Goal: Task Accomplishment & Management: Complete application form

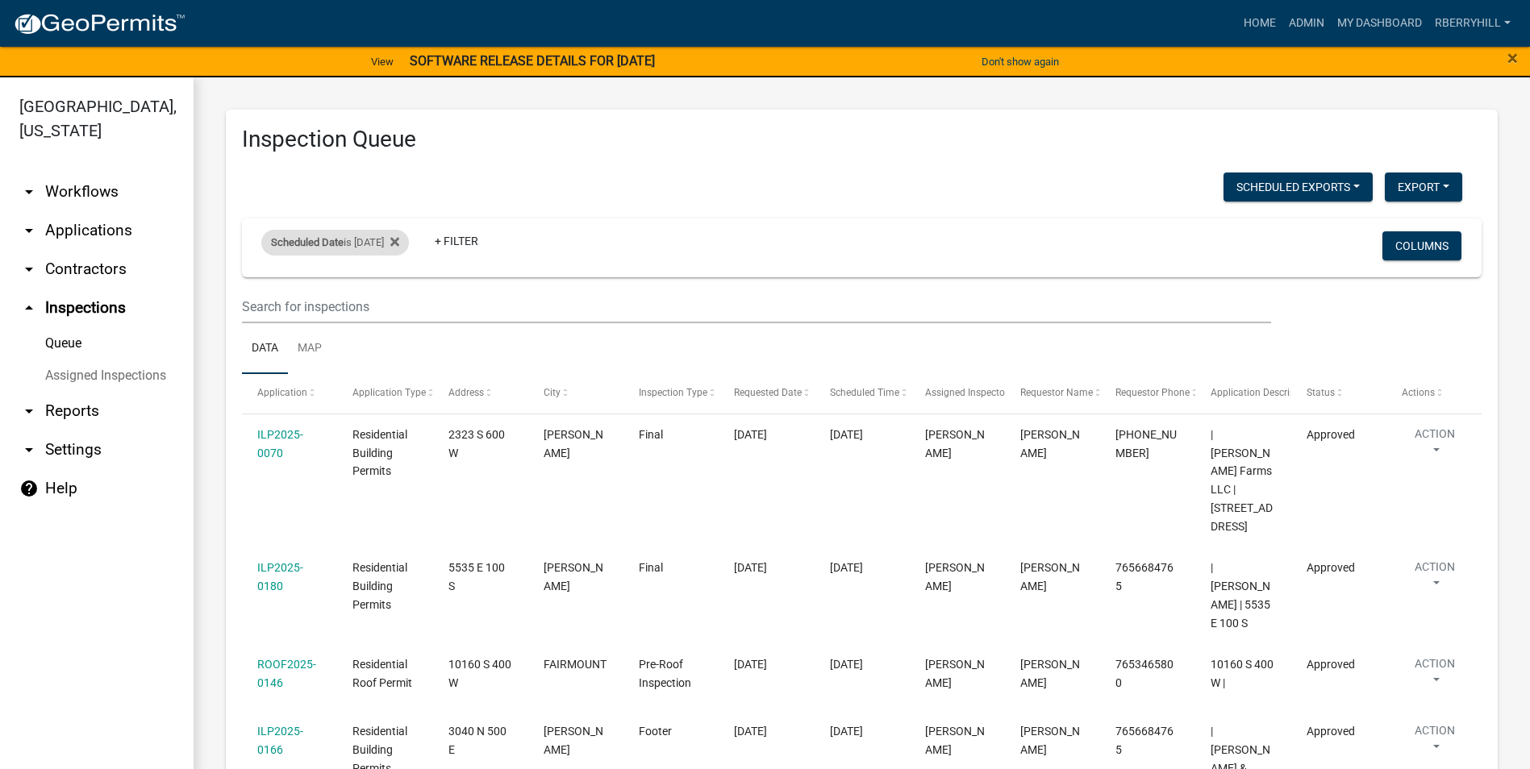
click at [398, 243] on div "Scheduled Date is [DATE]" at bounding box center [335, 243] width 148 height 26
click at [397, 302] on input "[DATE]" at bounding box center [349, 302] width 113 height 33
type input "[DATE]"
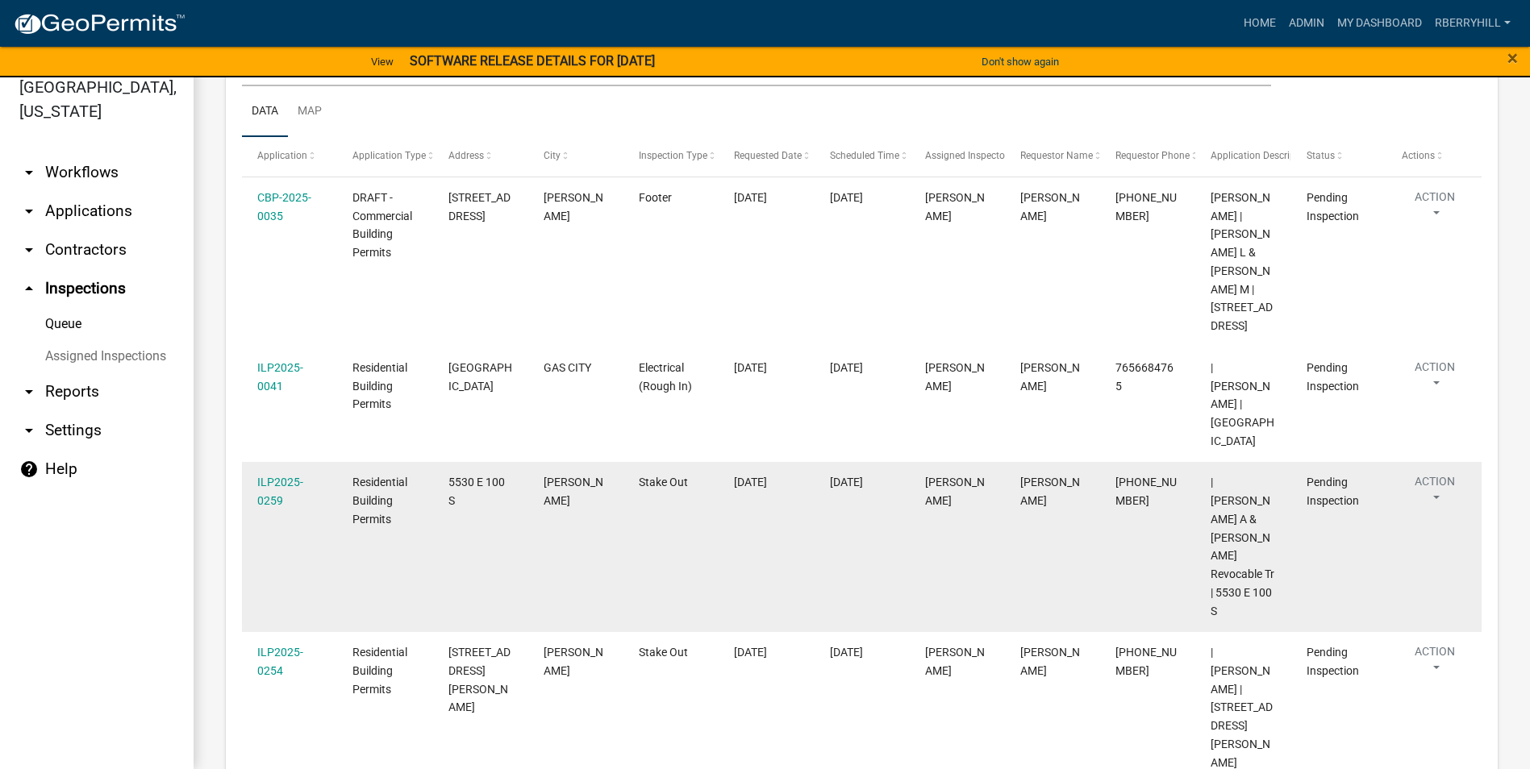
scroll to position [311, 0]
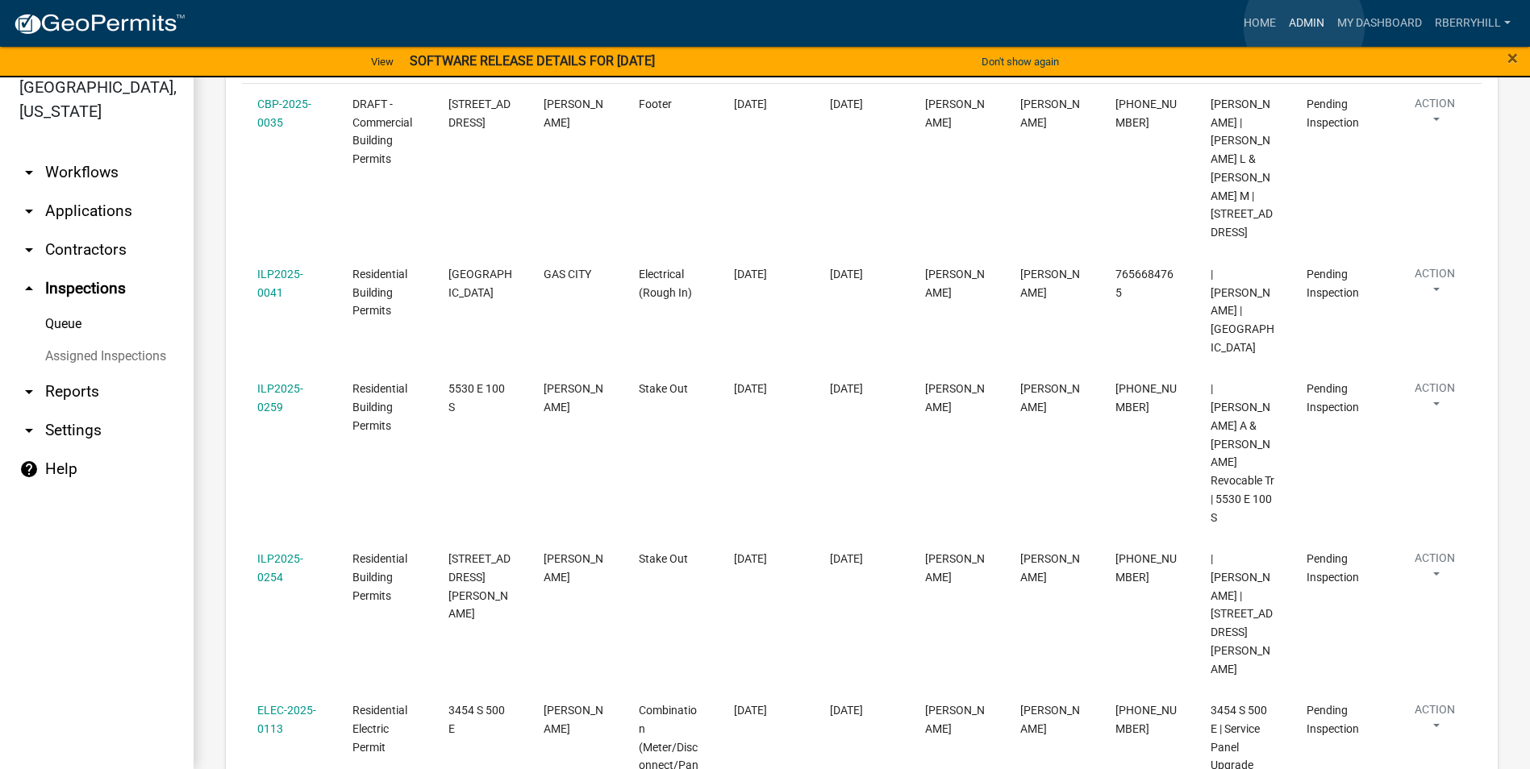
click at [1304, 26] on link "Admin" at bounding box center [1306, 23] width 48 height 31
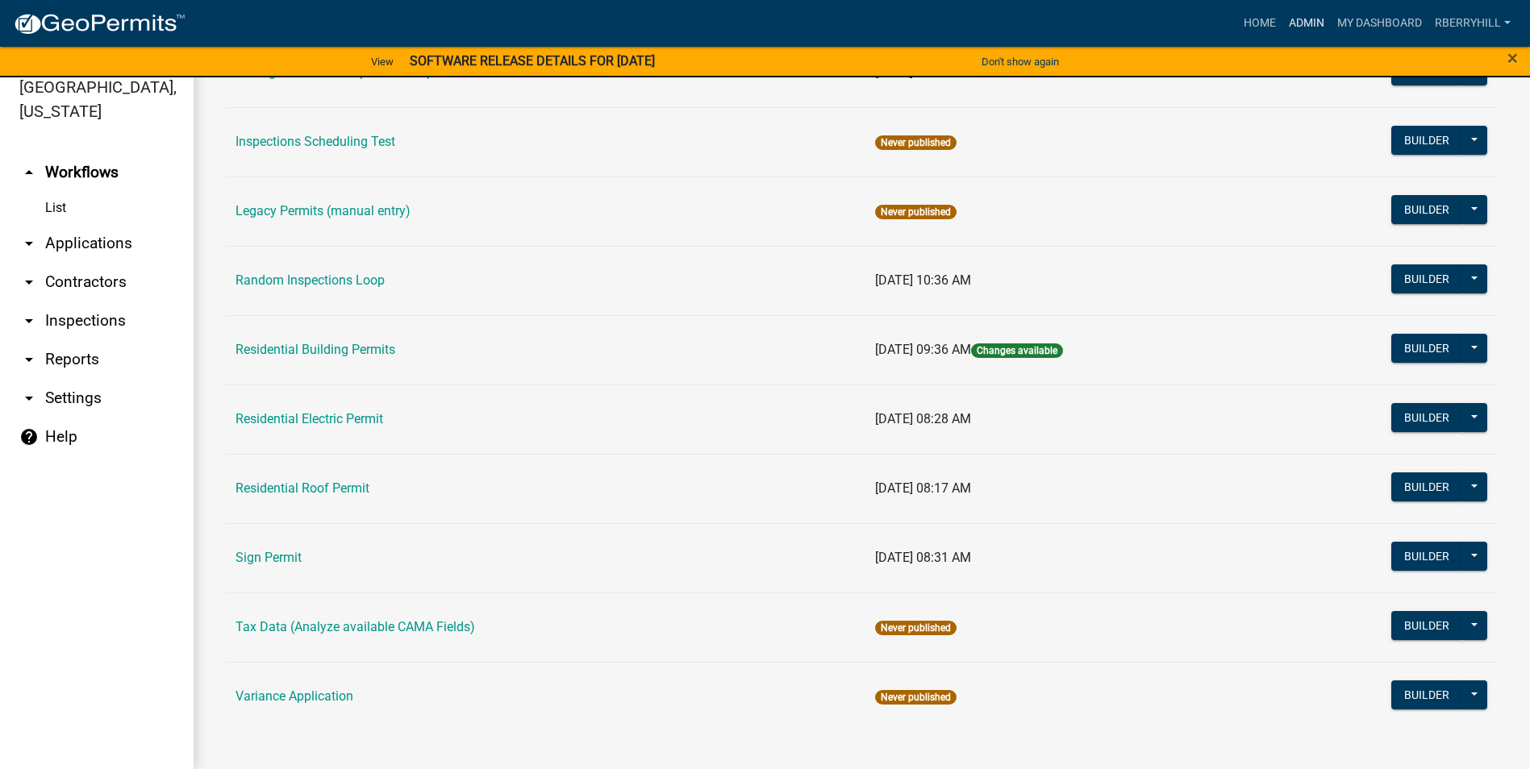
scroll to position [1369, 0]
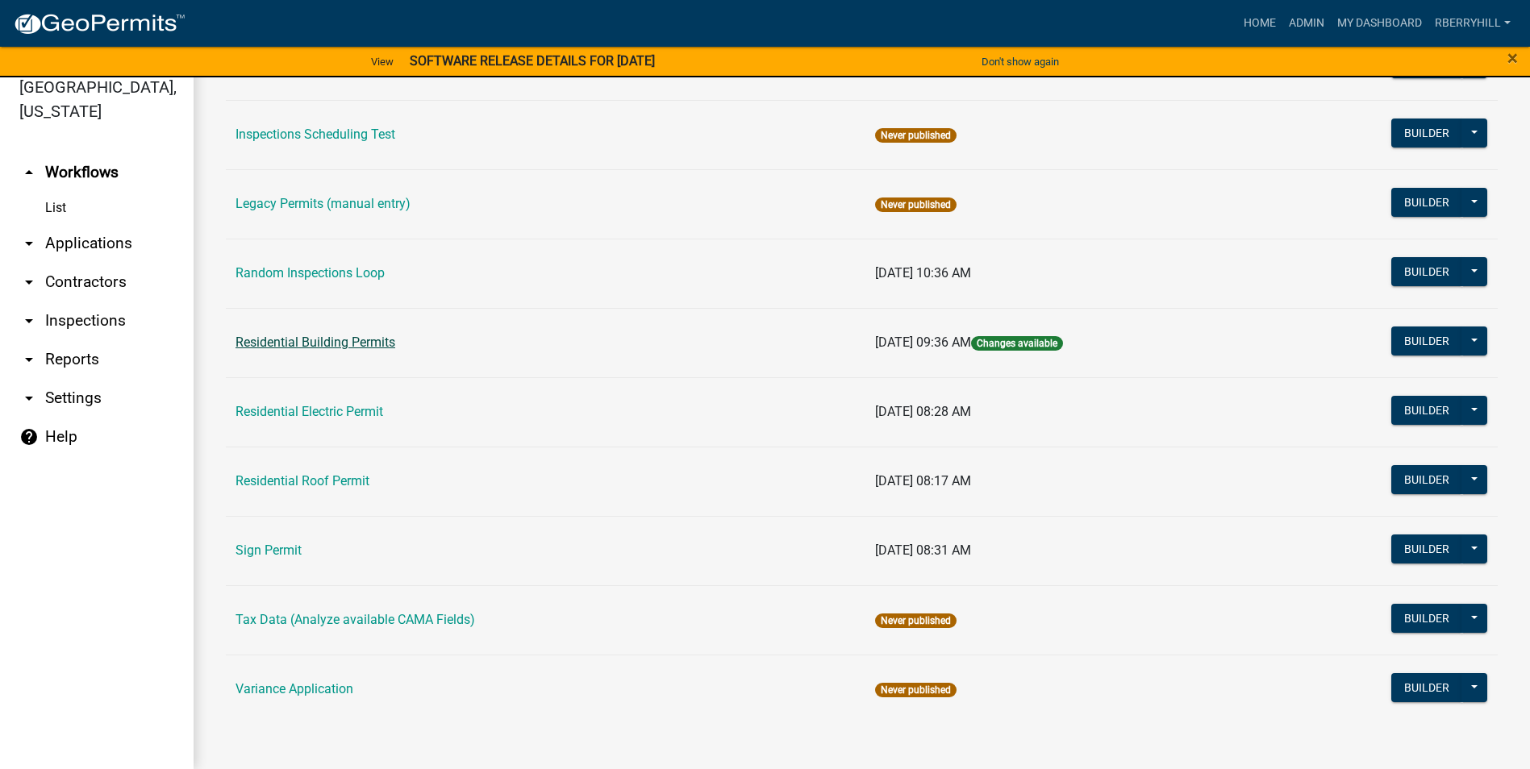
click at [281, 340] on link "Residential Building Permits" at bounding box center [315, 342] width 160 height 15
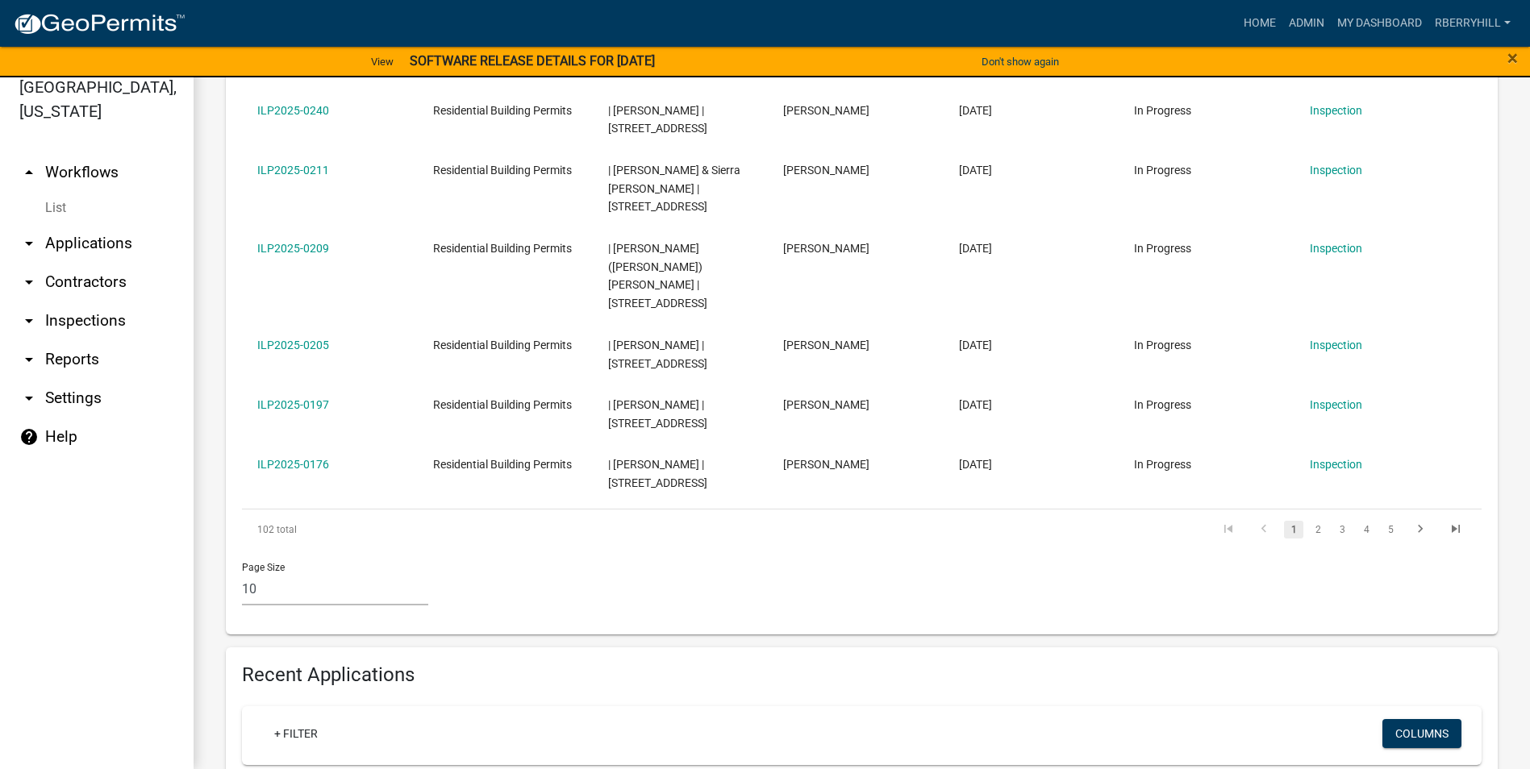
scroll to position [807, 0]
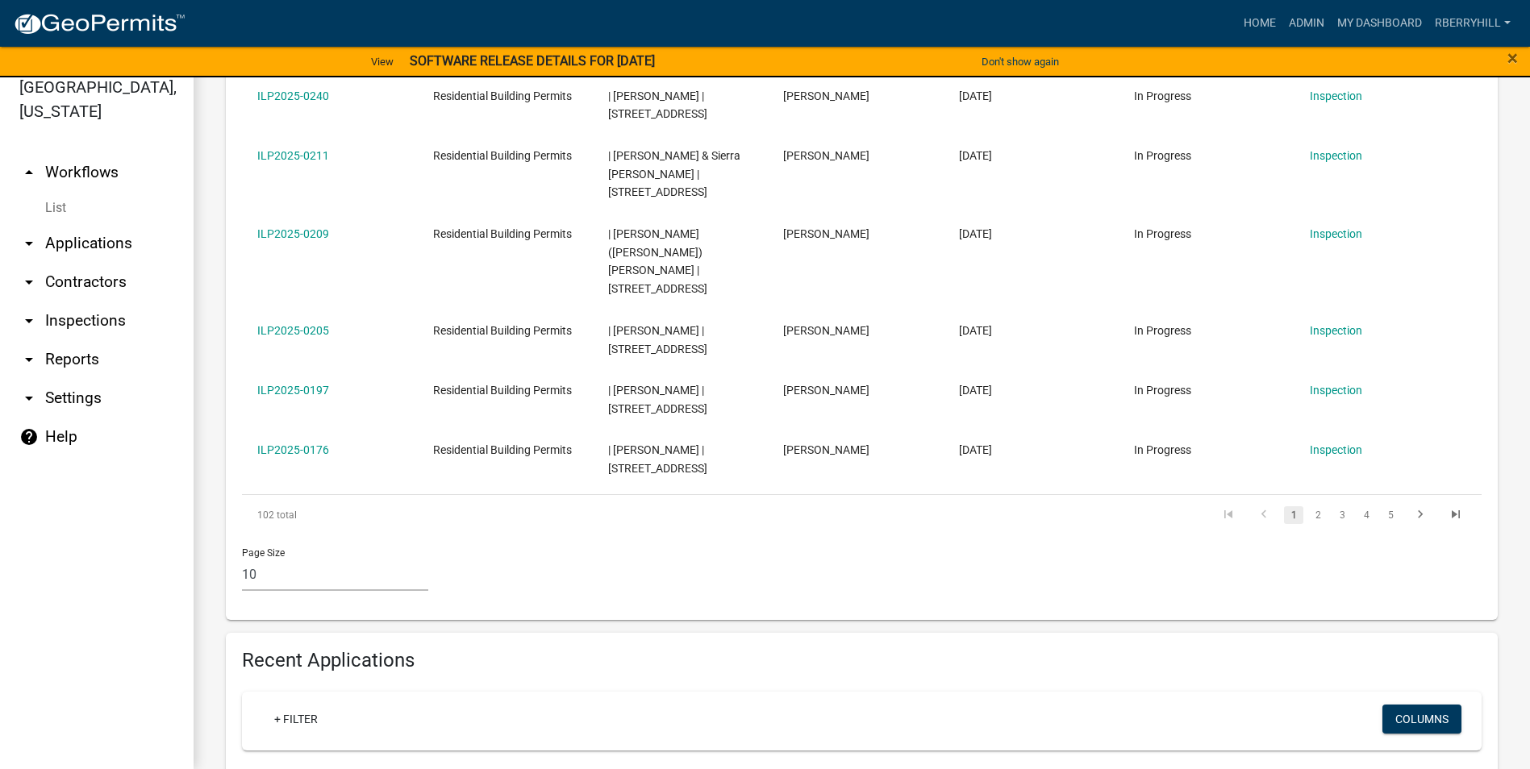
click at [261, 764] on input "text" at bounding box center [756, 780] width 1029 height 33
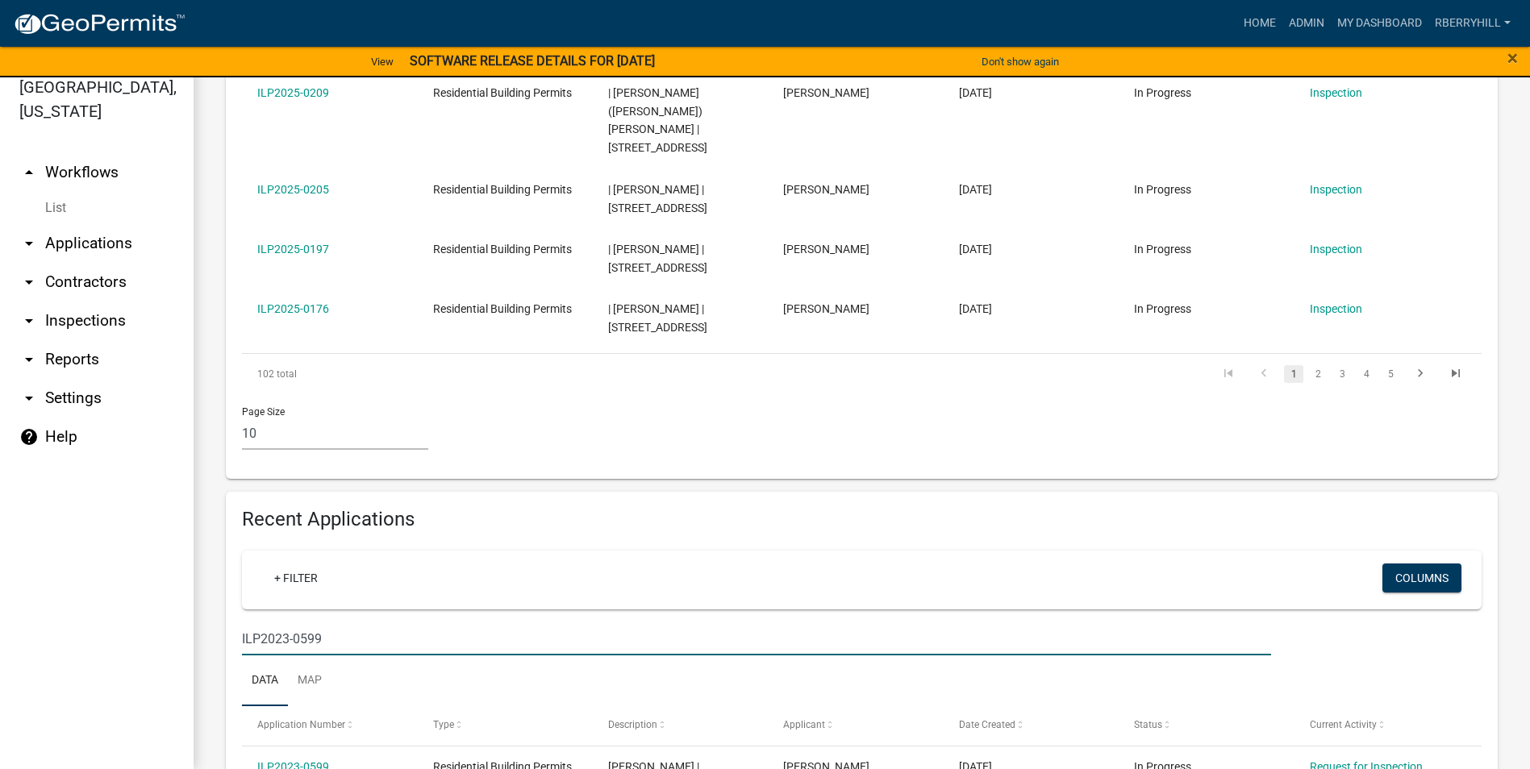
scroll to position [1006, 0]
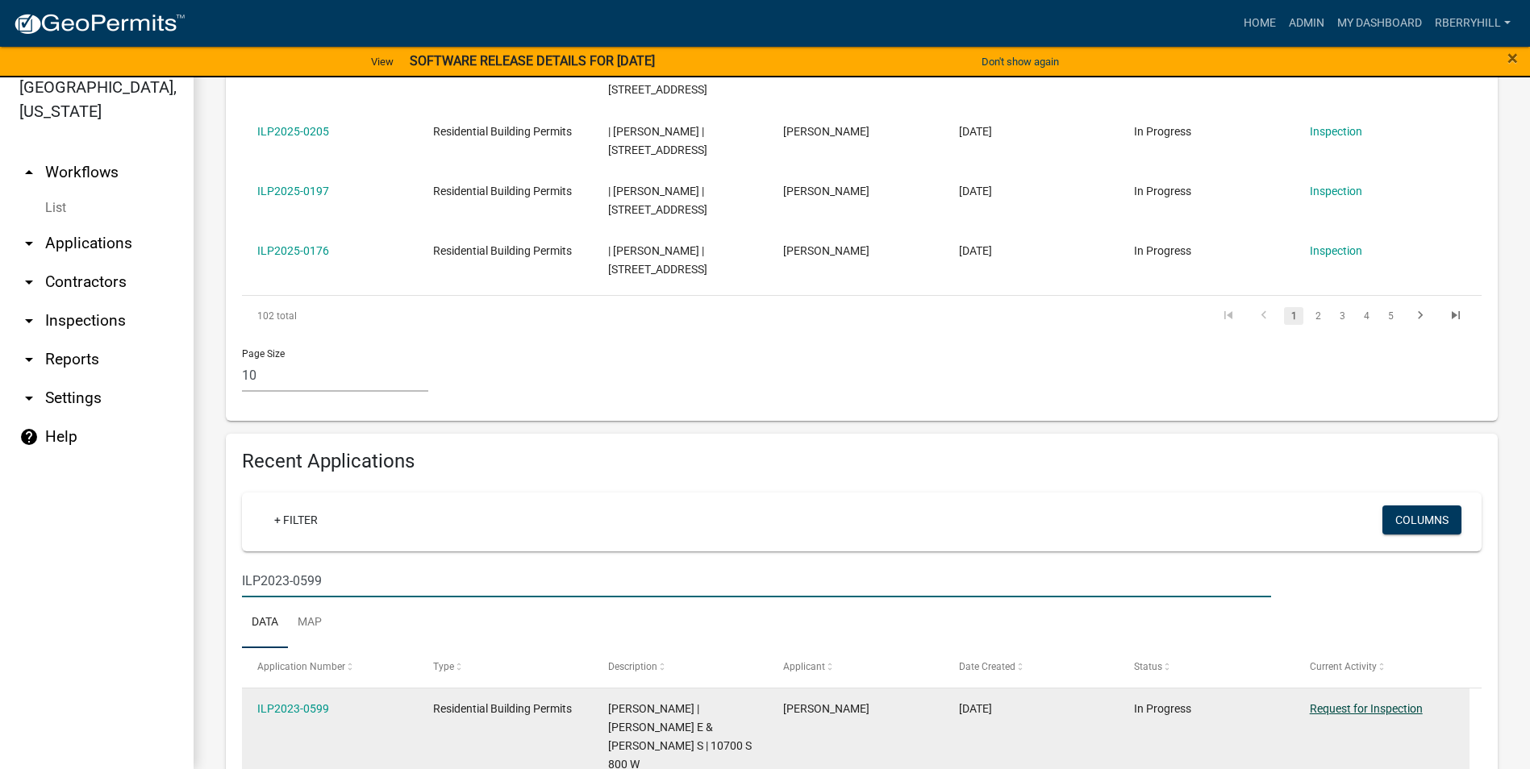
type input "ILP2023-0599"
click at [1384, 702] on link "Request for Inspection" at bounding box center [1366, 708] width 113 height 13
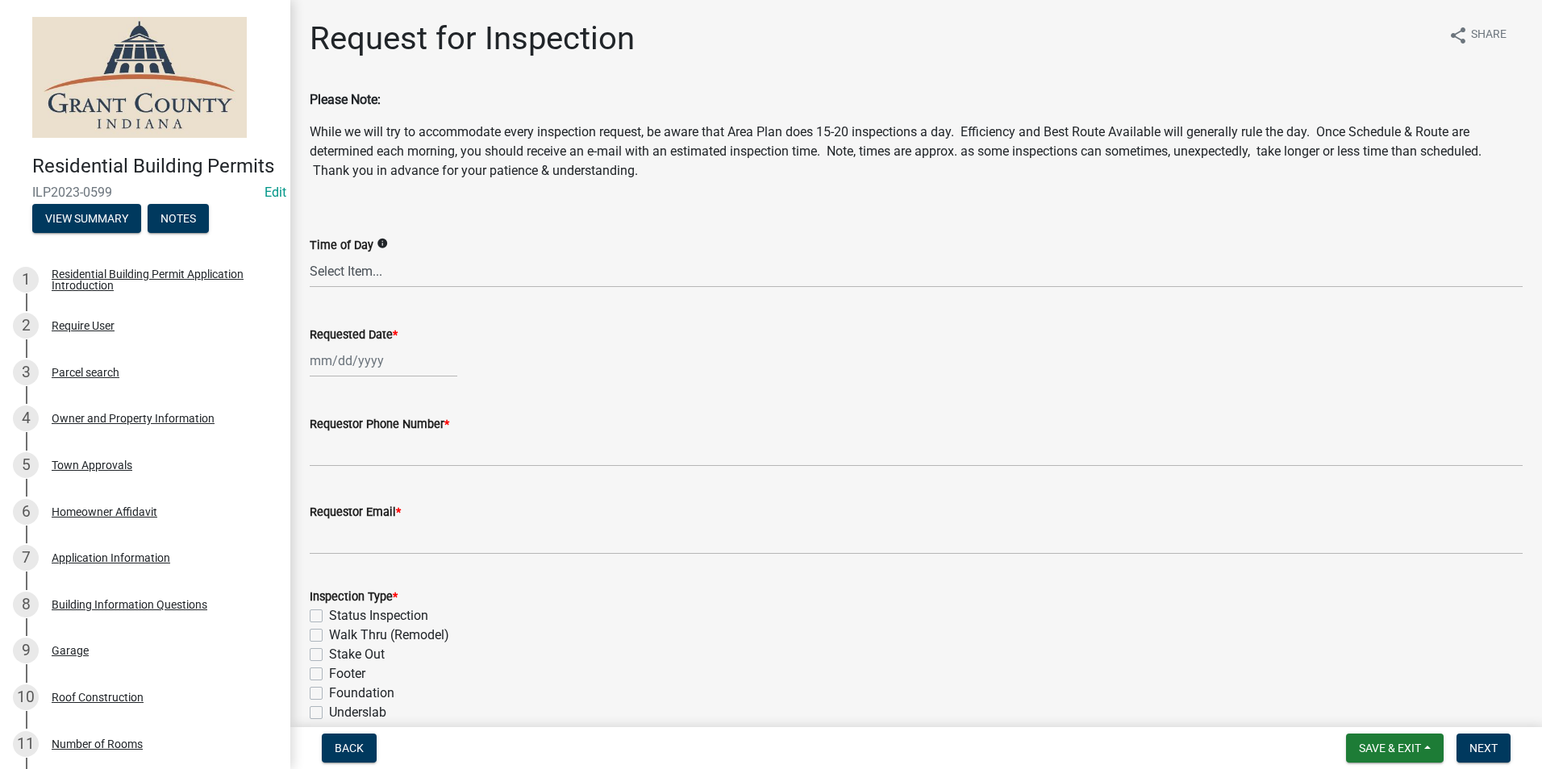
click at [354, 361] on div at bounding box center [384, 360] width 148 height 33
select select "9"
select select "2025"
click at [327, 498] on div "15" at bounding box center [326, 499] width 26 height 26
type input "[DATE]"
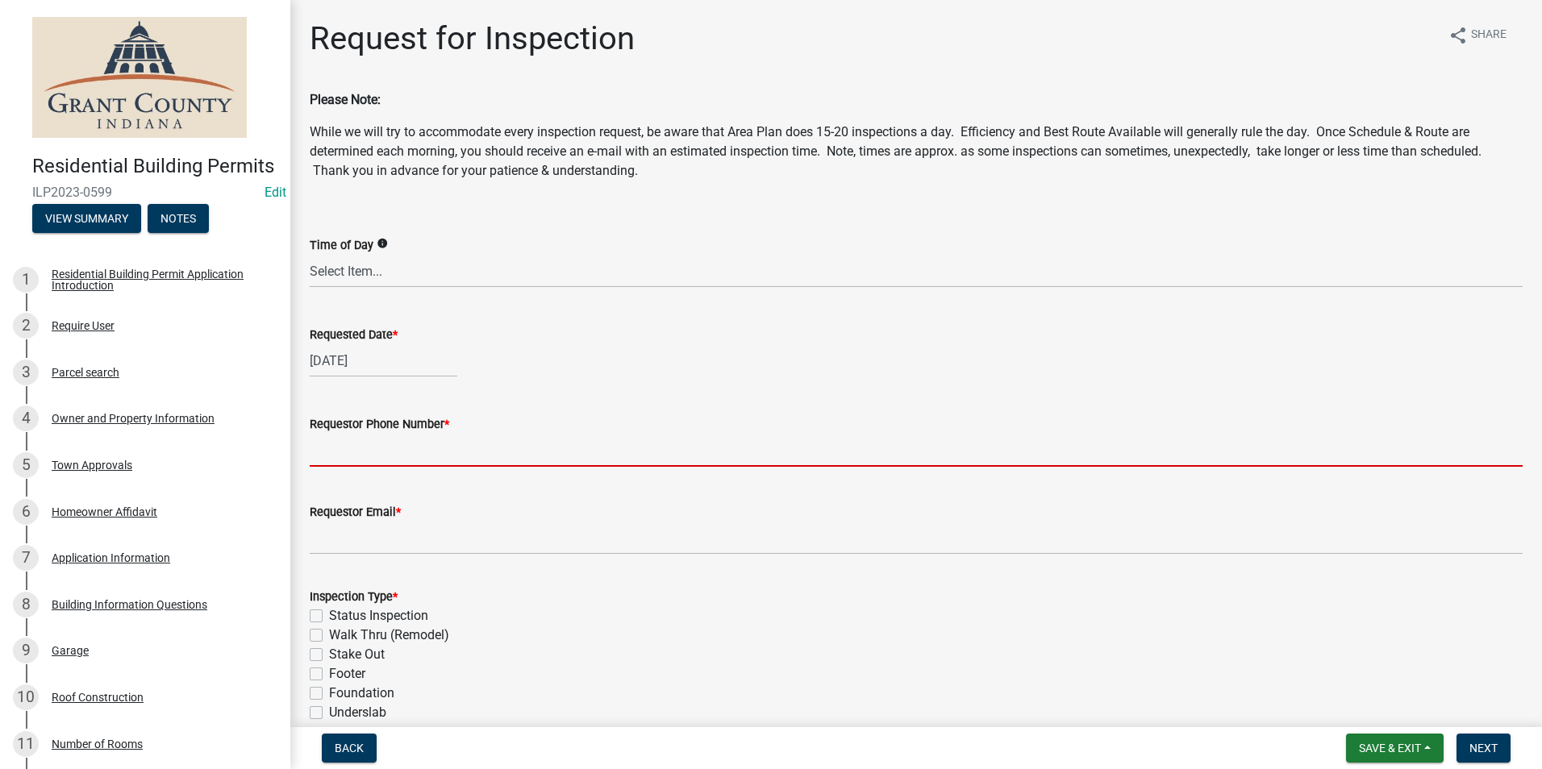
click at [354, 459] on input "Requestor Phone Number *" at bounding box center [916, 450] width 1213 height 33
type input "7656684765"
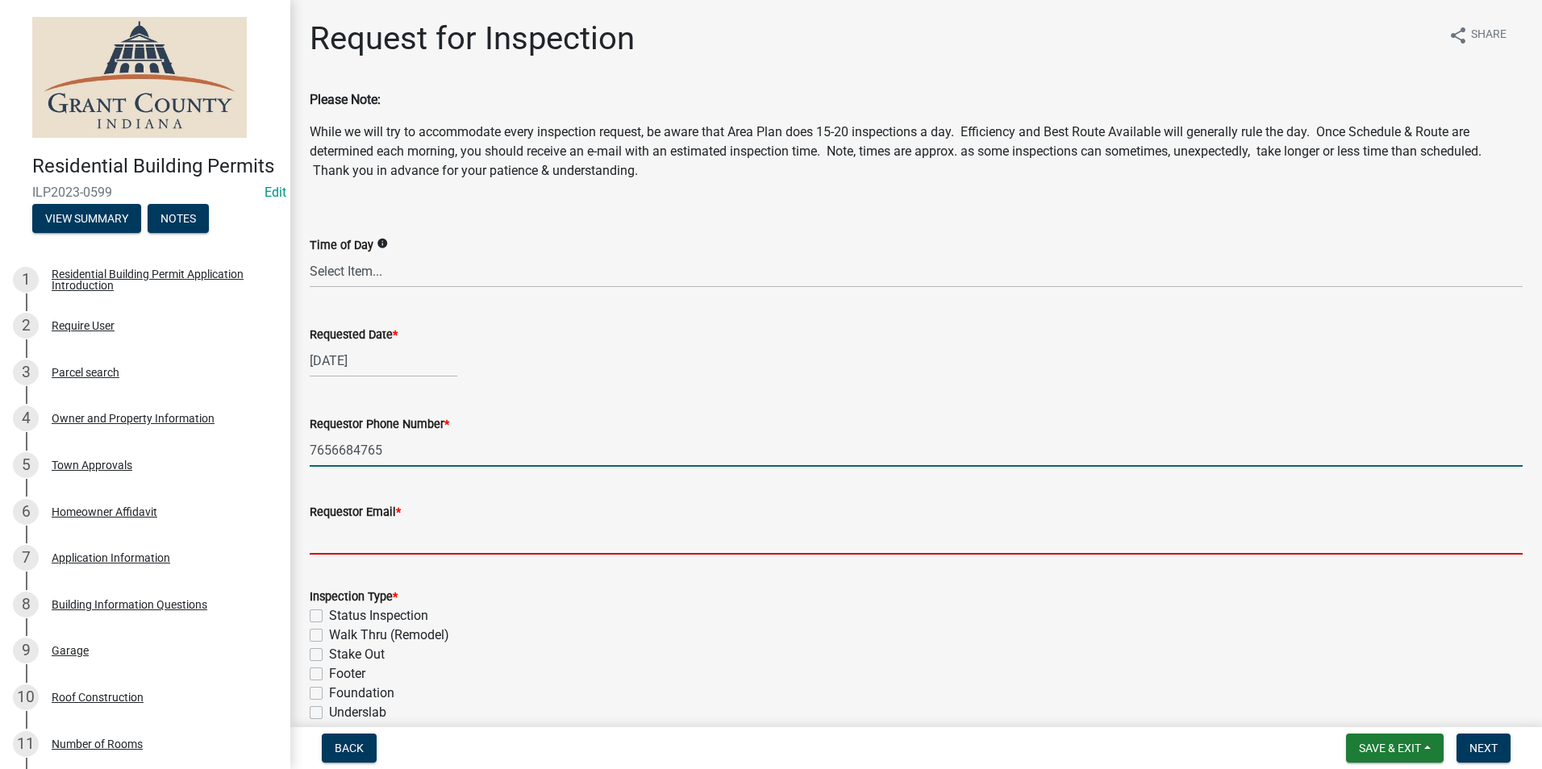
type input "rberryhill@grantcounty.in.gov"
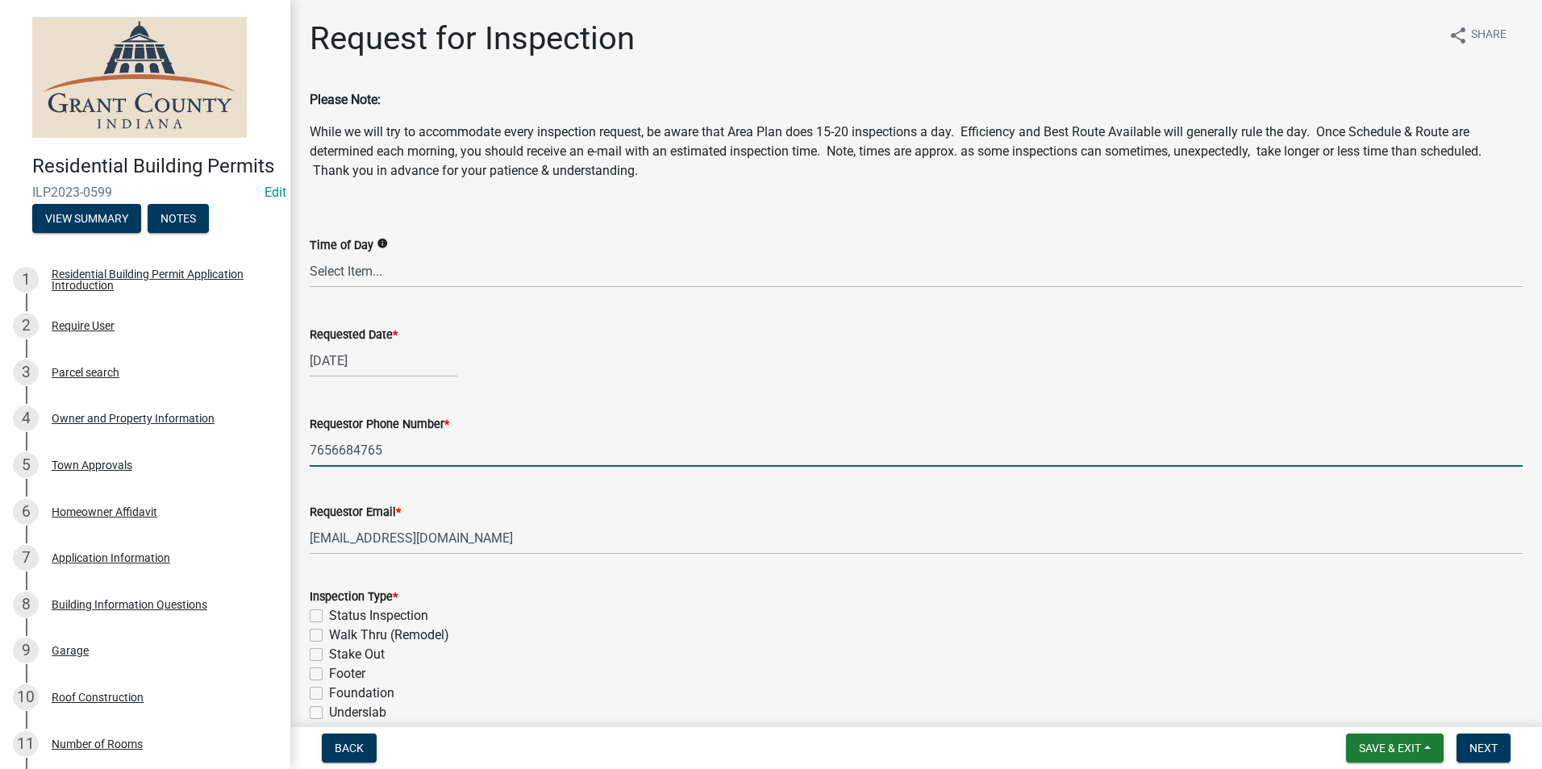
type input "[PERSON_NAME]"
type textarea "East wall only."
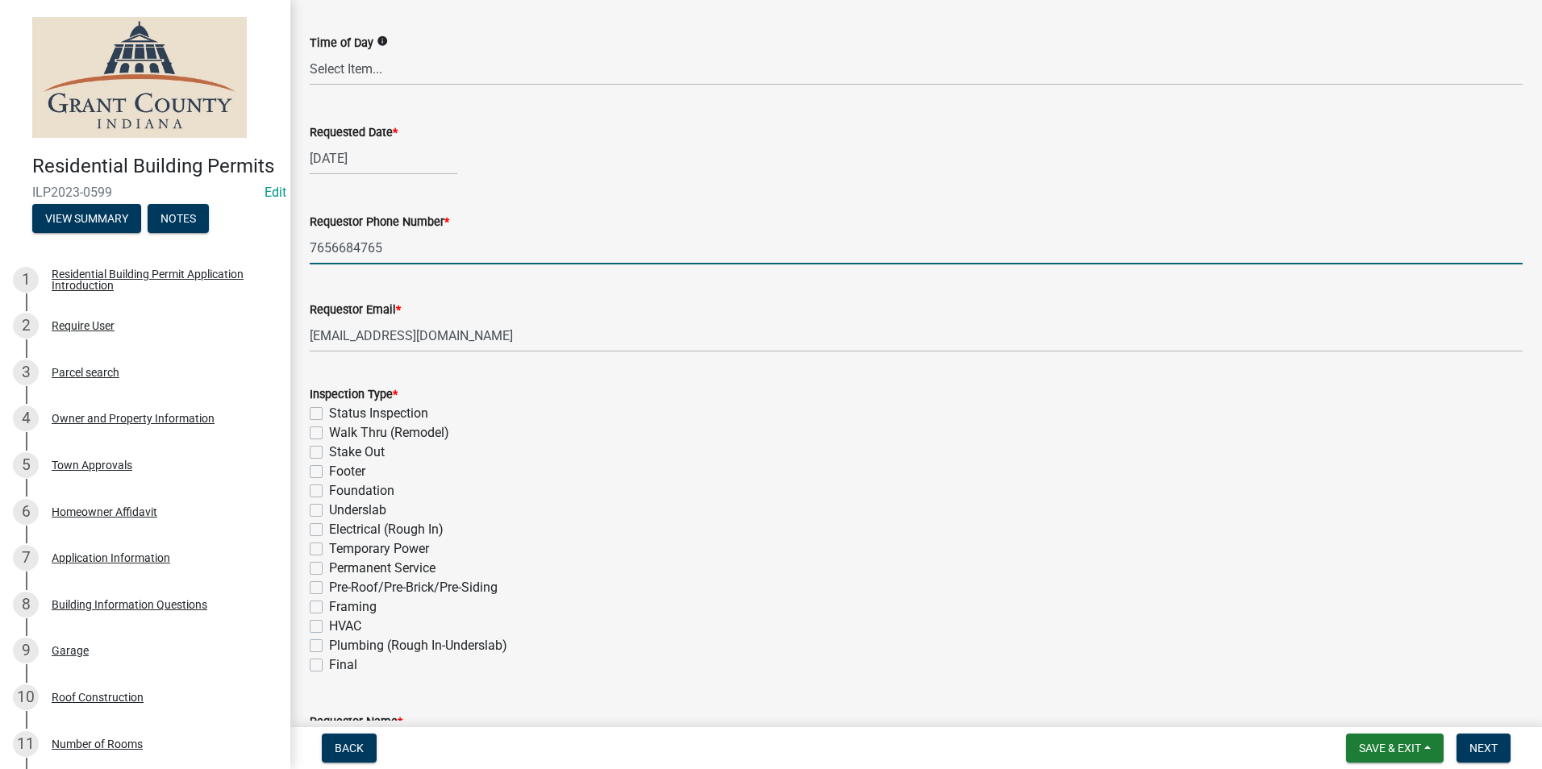
scroll to position [242, 0]
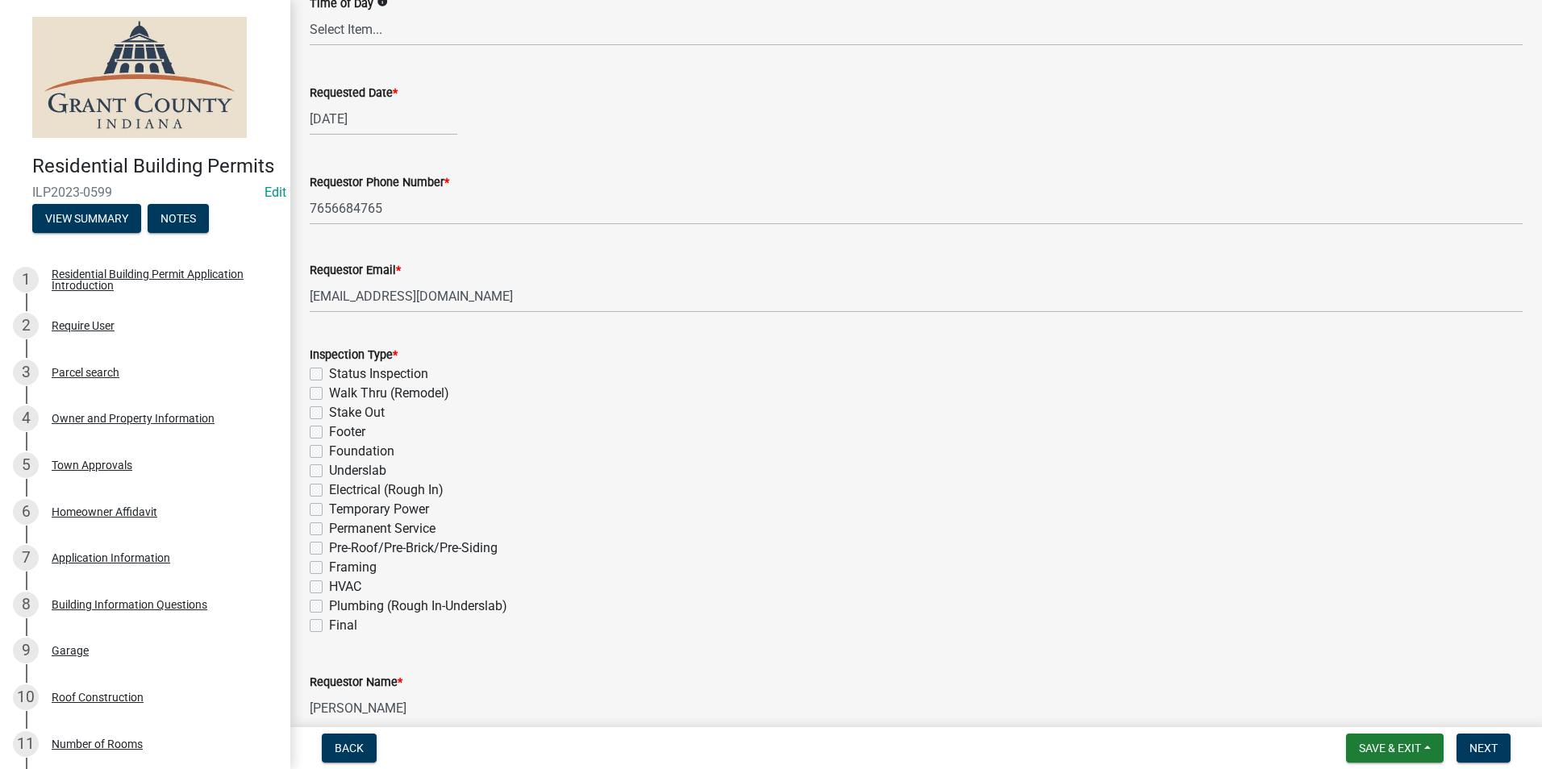
click at [329, 626] on label "Final" at bounding box center [343, 625] width 28 height 19
click at [329, 626] on input "Final" at bounding box center [334, 621] width 10 height 10
checkbox input "true"
checkbox input "false"
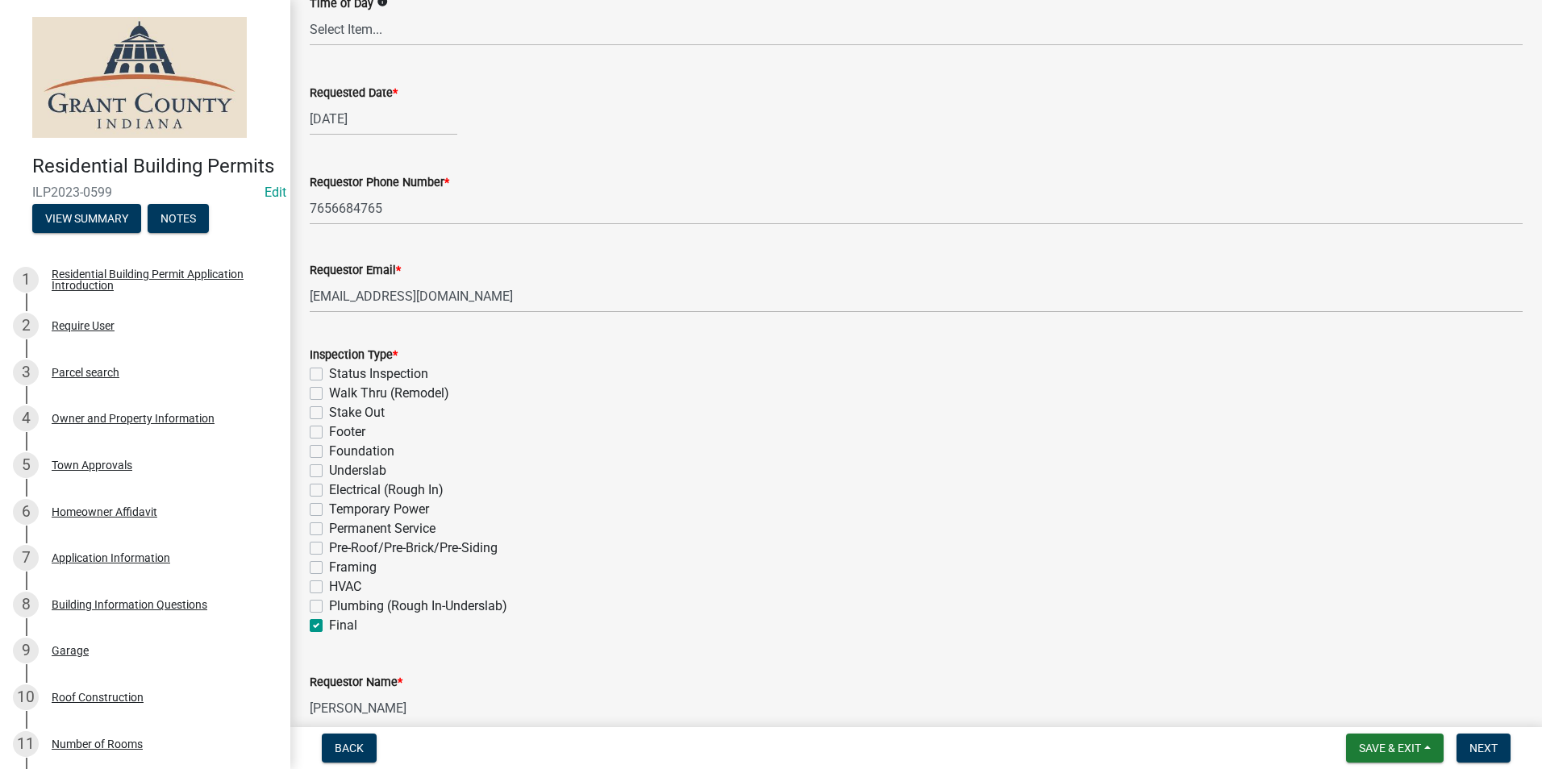
checkbox input "false"
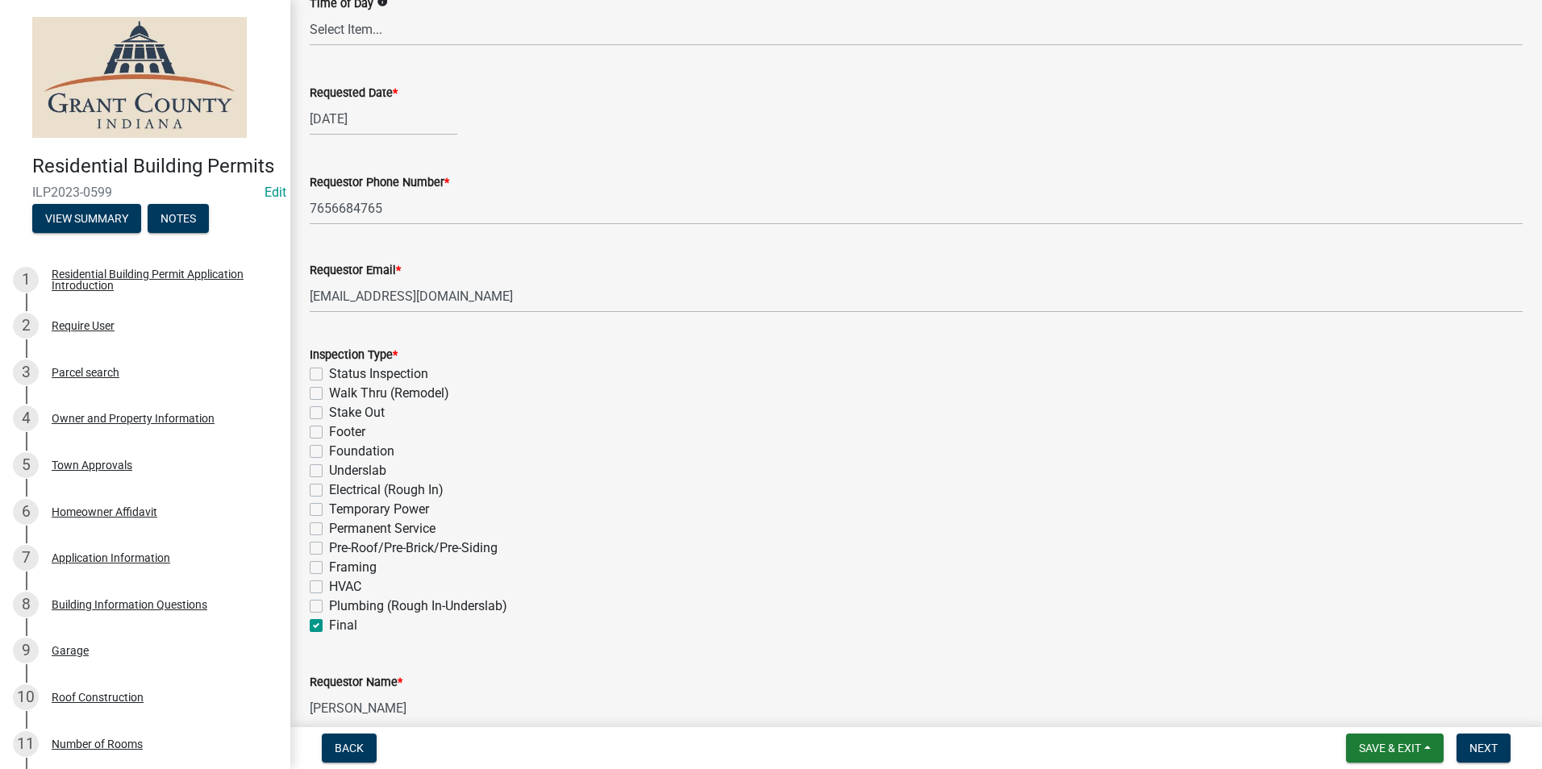
checkbox input "false"
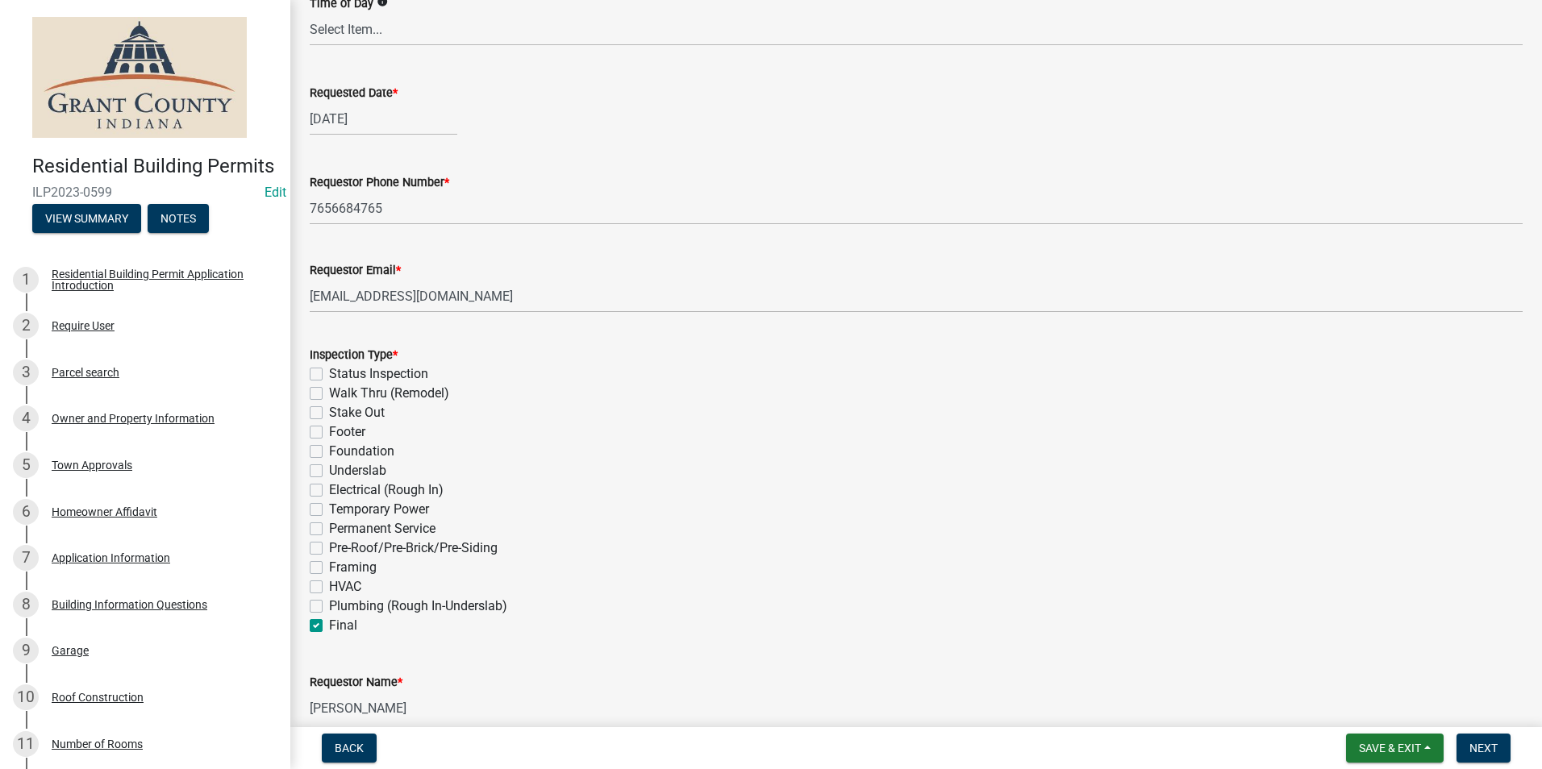
checkbox input "false"
checkbox input "true"
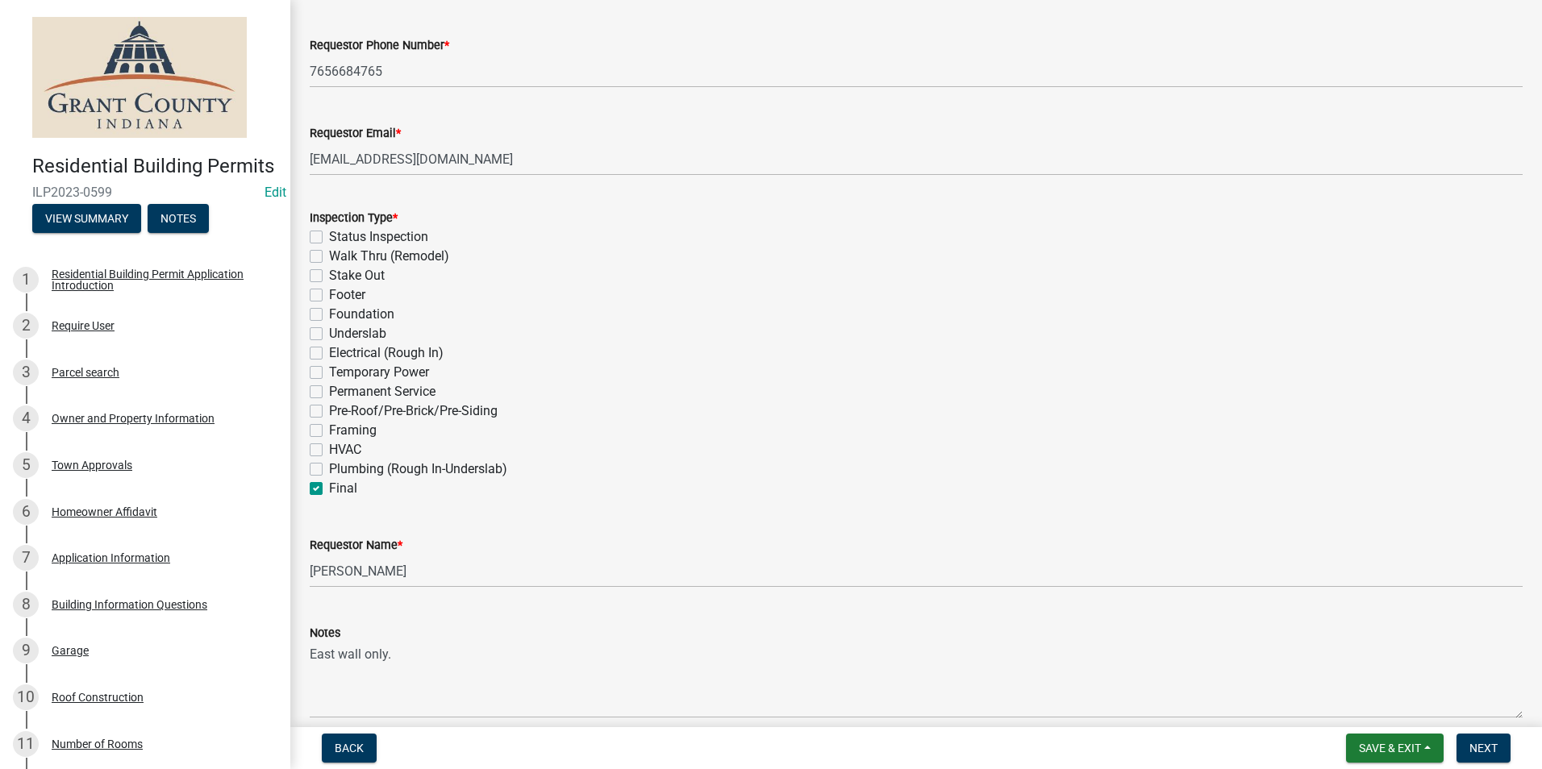
scroll to position [452, 0]
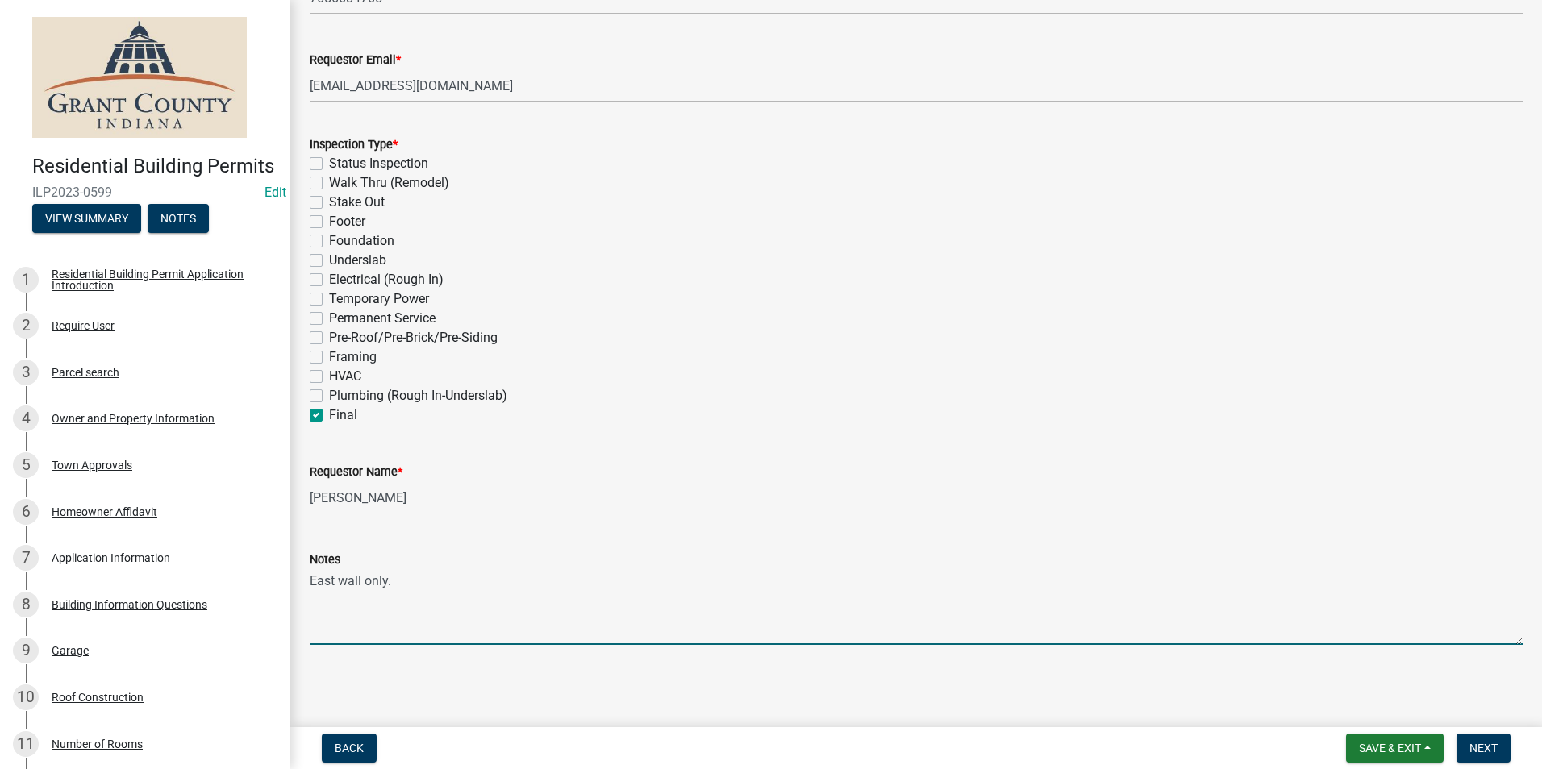
click at [403, 578] on textarea "East wall only." at bounding box center [916, 607] width 1213 height 76
type textarea "E"
drag, startPoint x: 1486, startPoint y: 746, endPoint x: 1472, endPoint y: 745, distance: 13.7
click at [1486, 746] on span "Next" at bounding box center [1483, 748] width 28 height 13
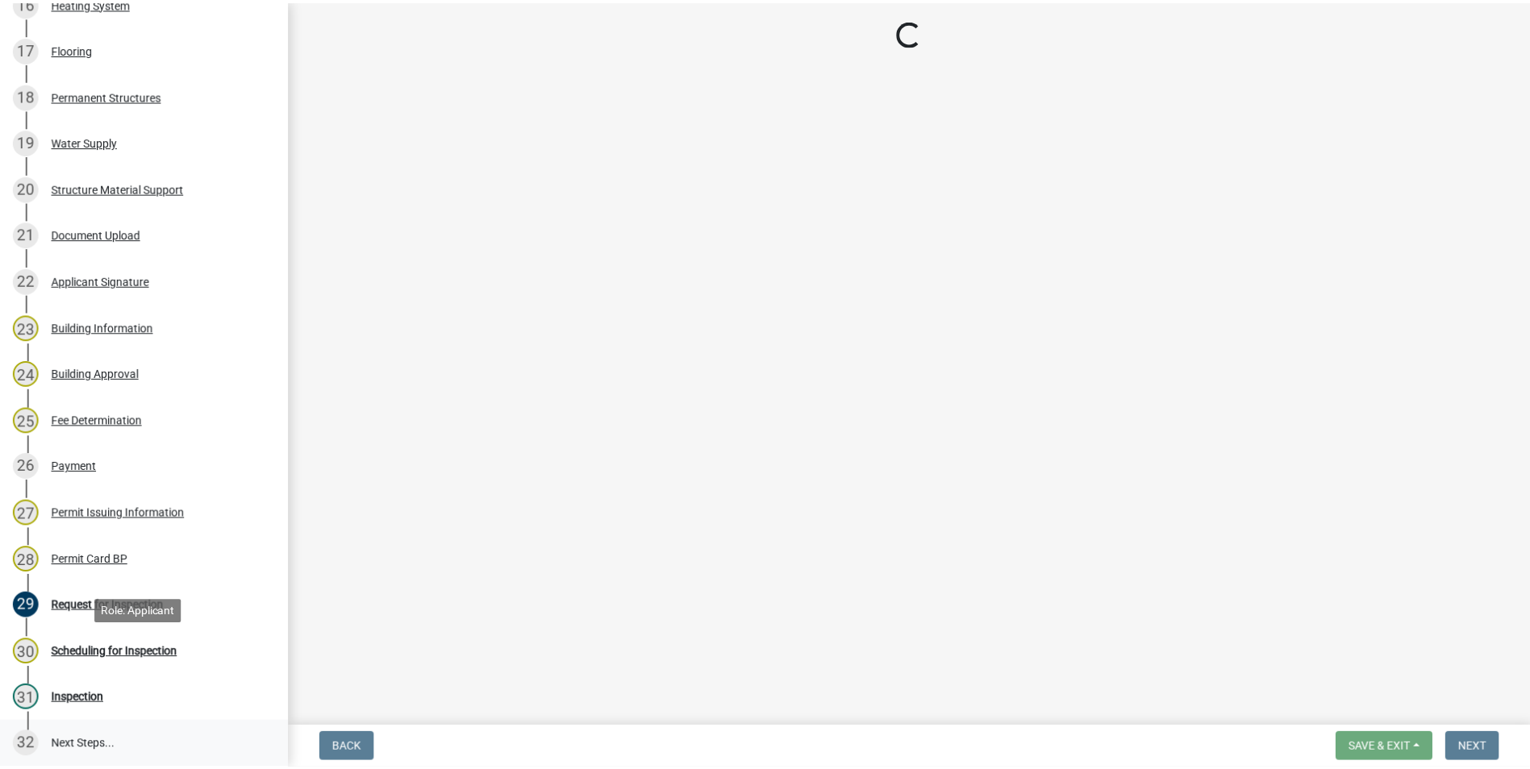
scroll to position [1111, 0]
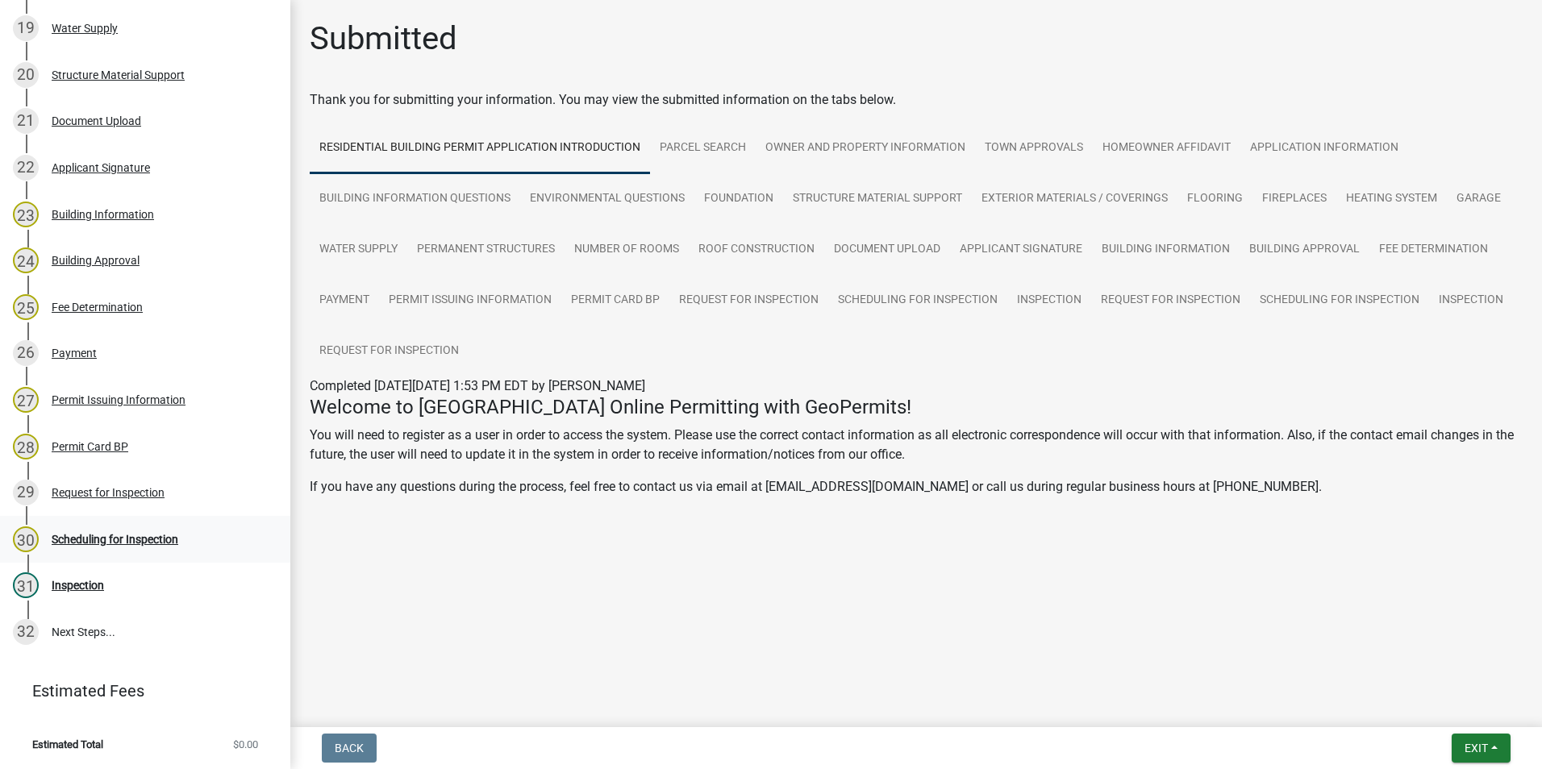
click at [150, 536] on div "Scheduling for Inspection" at bounding box center [115, 539] width 127 height 11
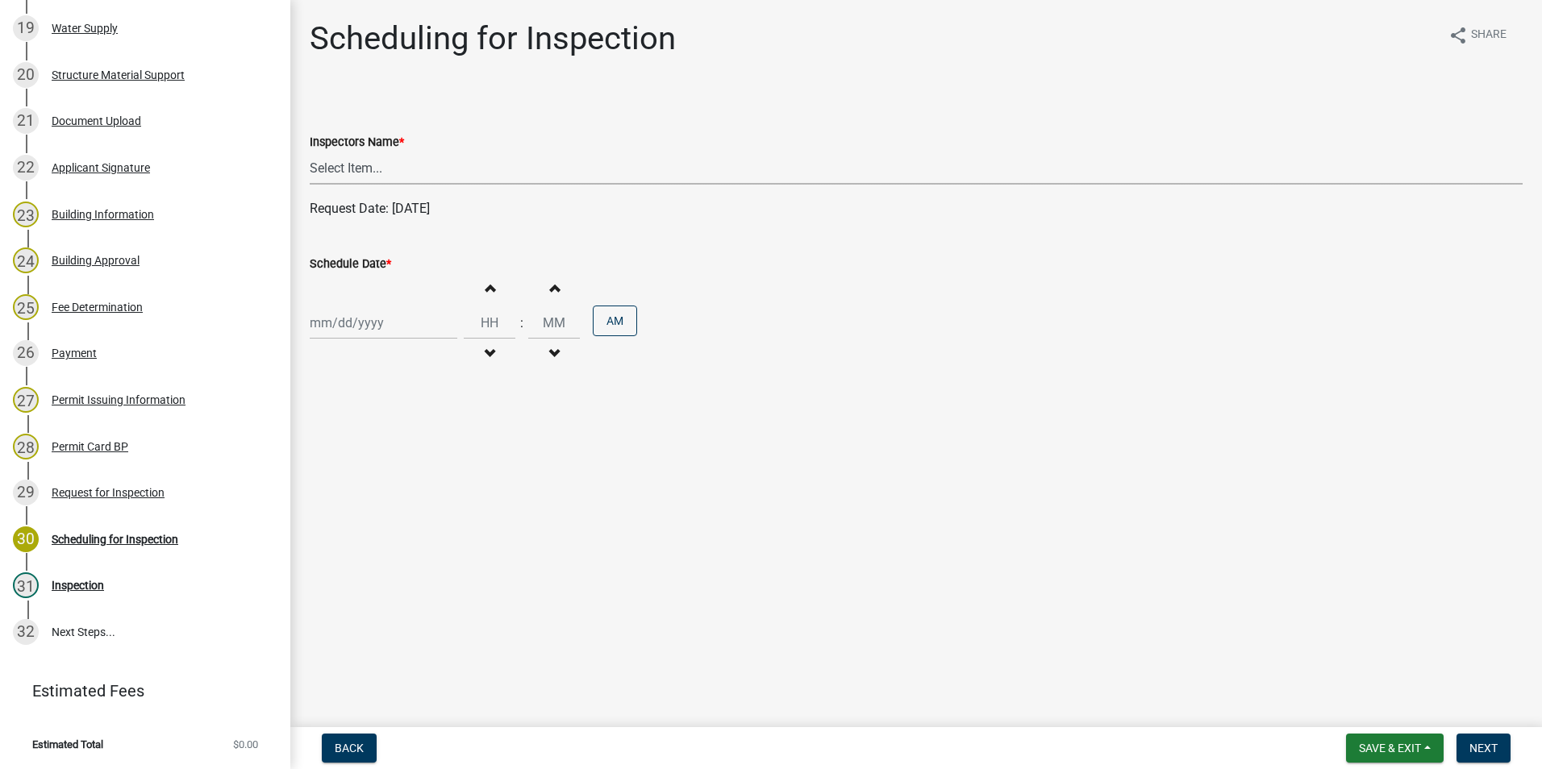
click at [356, 166] on select "Select Item... rberryhill (Randy Berryhill) jecouch (Jeffrey Couch) BBenefield …" at bounding box center [916, 168] width 1213 height 33
select select "d7f9a44a-d2ea-4d3c-83b3-1aa71c950bd5"
click at [310, 152] on select "Select Item... rberryhill (Randy Berryhill) jecouch (Jeffrey Couch) BBenefield …" at bounding box center [916, 168] width 1213 height 33
select select "9"
select select "2025"
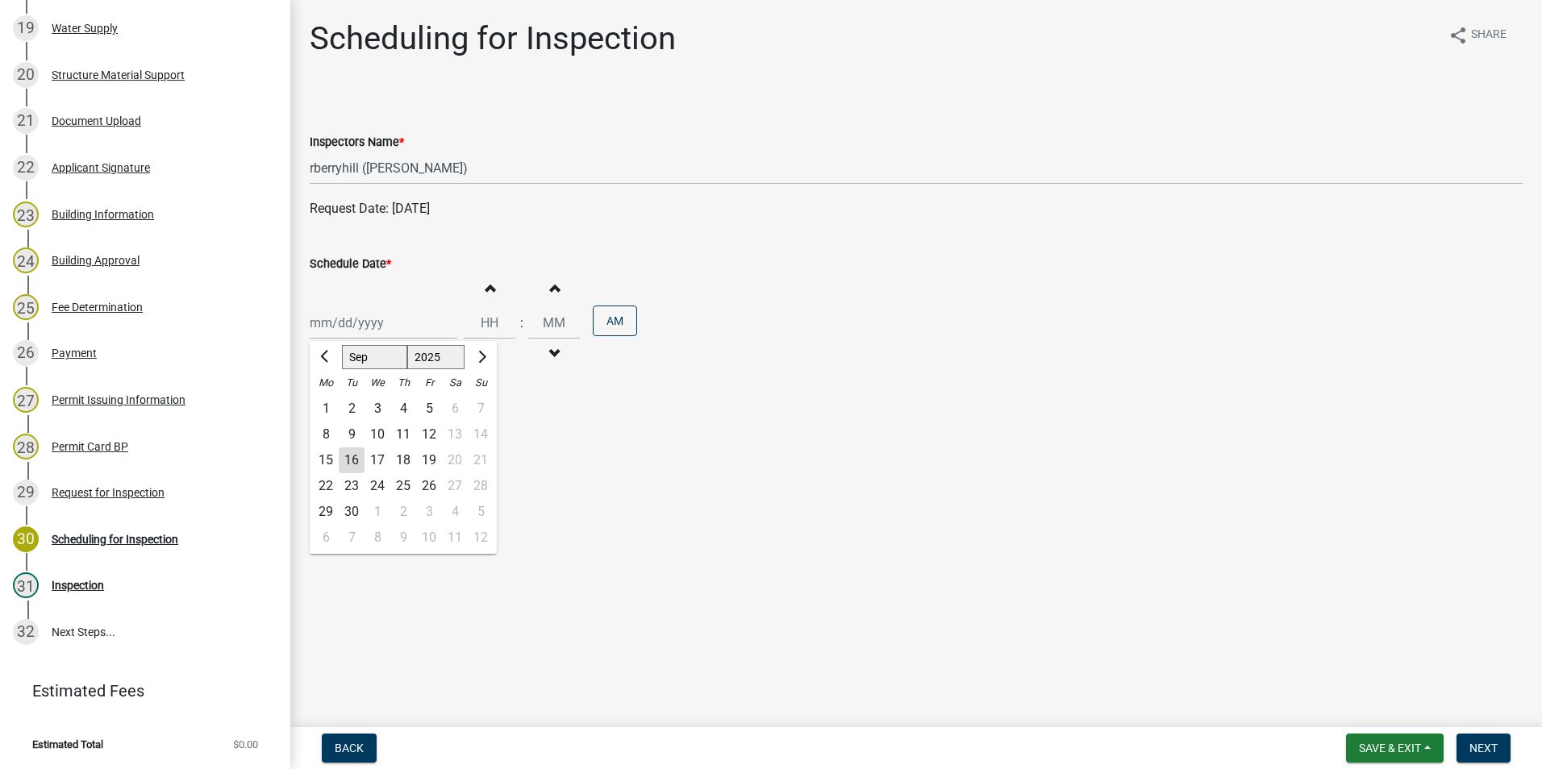
click at [358, 329] on div "Jan Feb Mar Apr May Jun Jul Aug Sep Oct Nov Dec 1525 1526 1527 1528 1529 1530 1…" at bounding box center [384, 322] width 148 height 33
click at [325, 463] on div "15" at bounding box center [326, 461] width 26 height 26
type input "[DATE]"
click at [1480, 757] on button "Next" at bounding box center [1484, 748] width 54 height 29
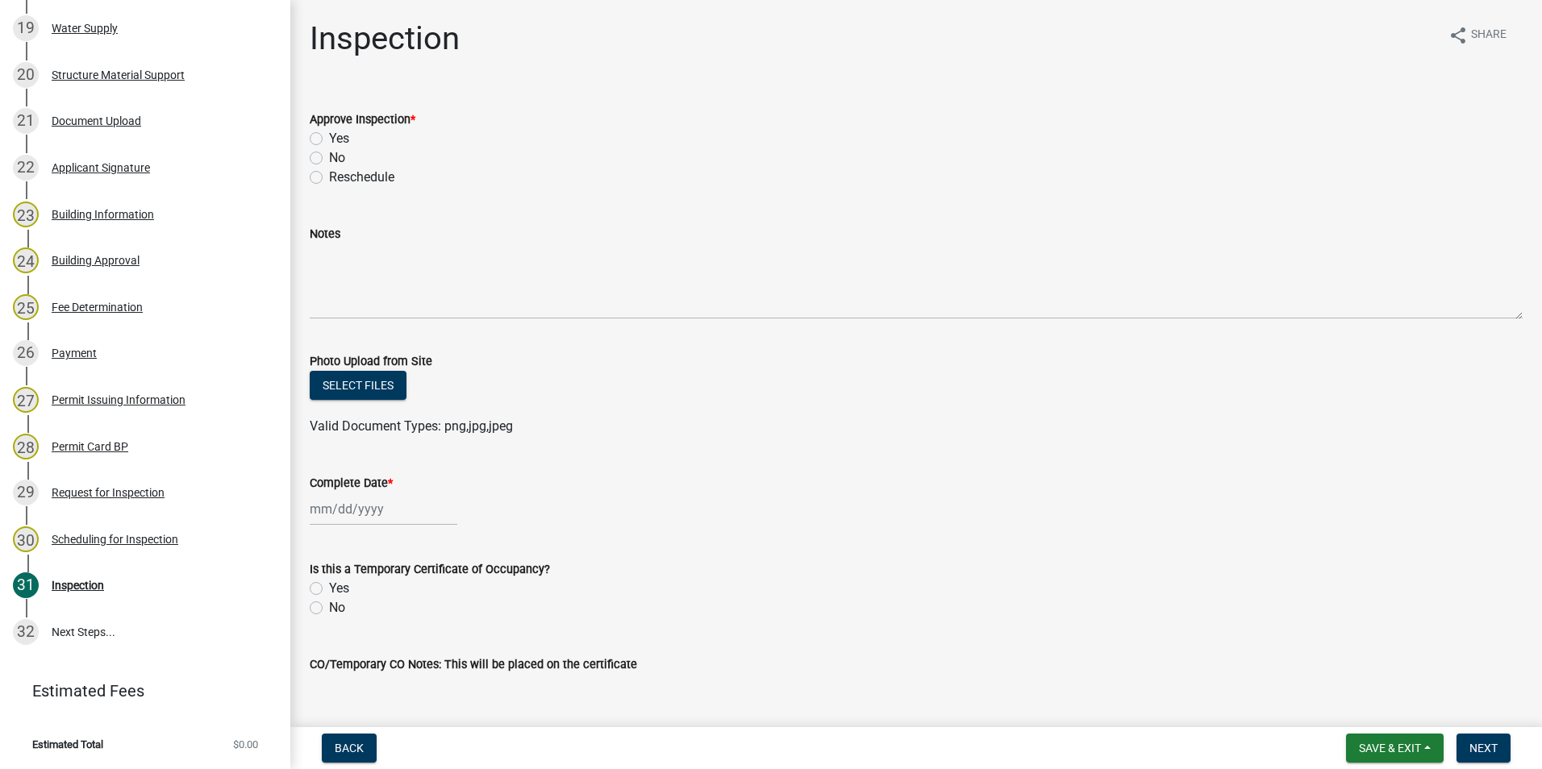
click at [329, 137] on label "Yes" at bounding box center [339, 138] width 20 height 19
click at [329, 137] on input "Yes" at bounding box center [334, 134] width 10 height 10
radio input "true"
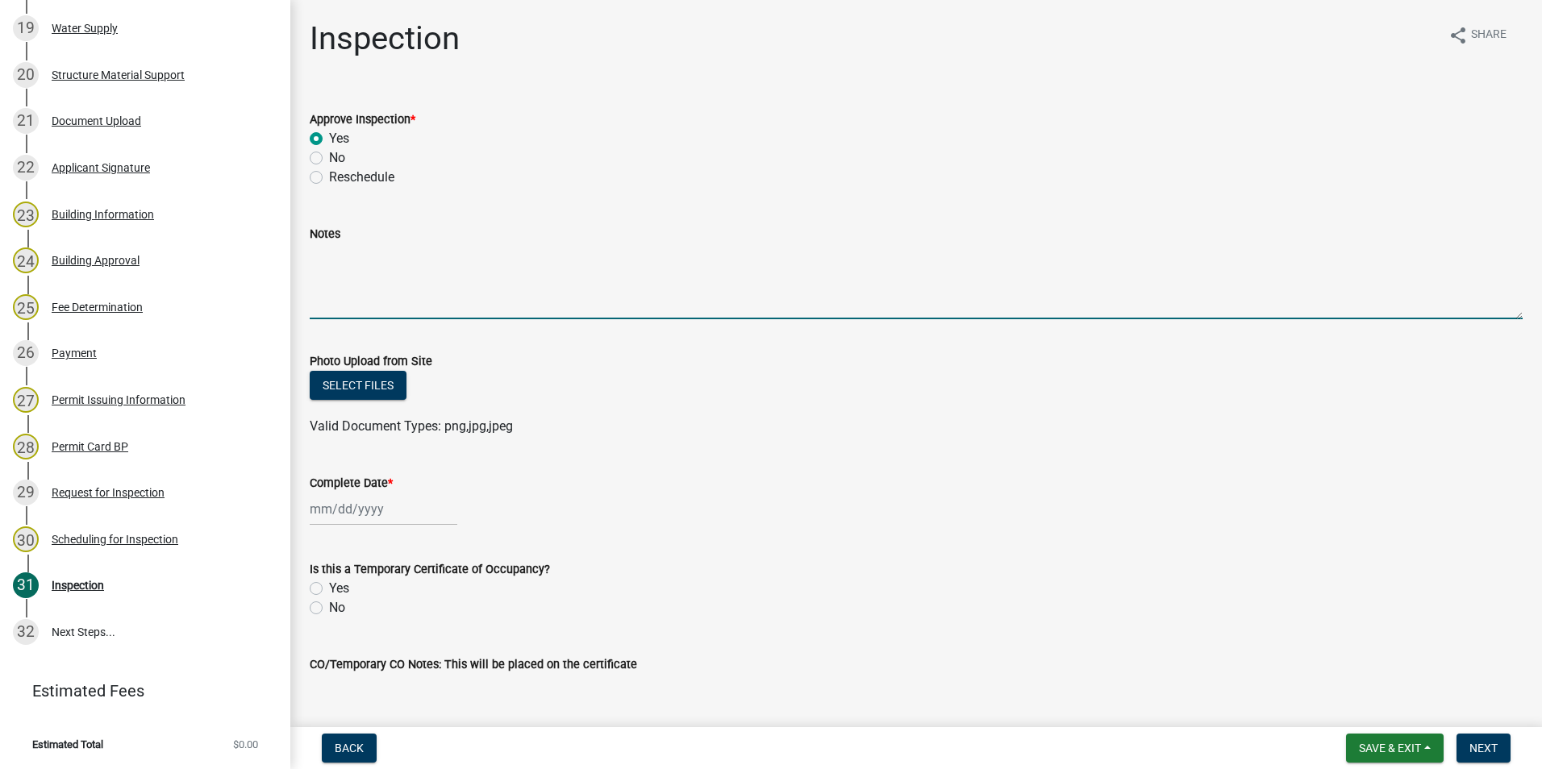
click at [326, 256] on textarea "Notes" at bounding box center [916, 282] width 1213 height 76
type textarea "GFCI protection where needed. No call before you cover inspection. Appears All …"
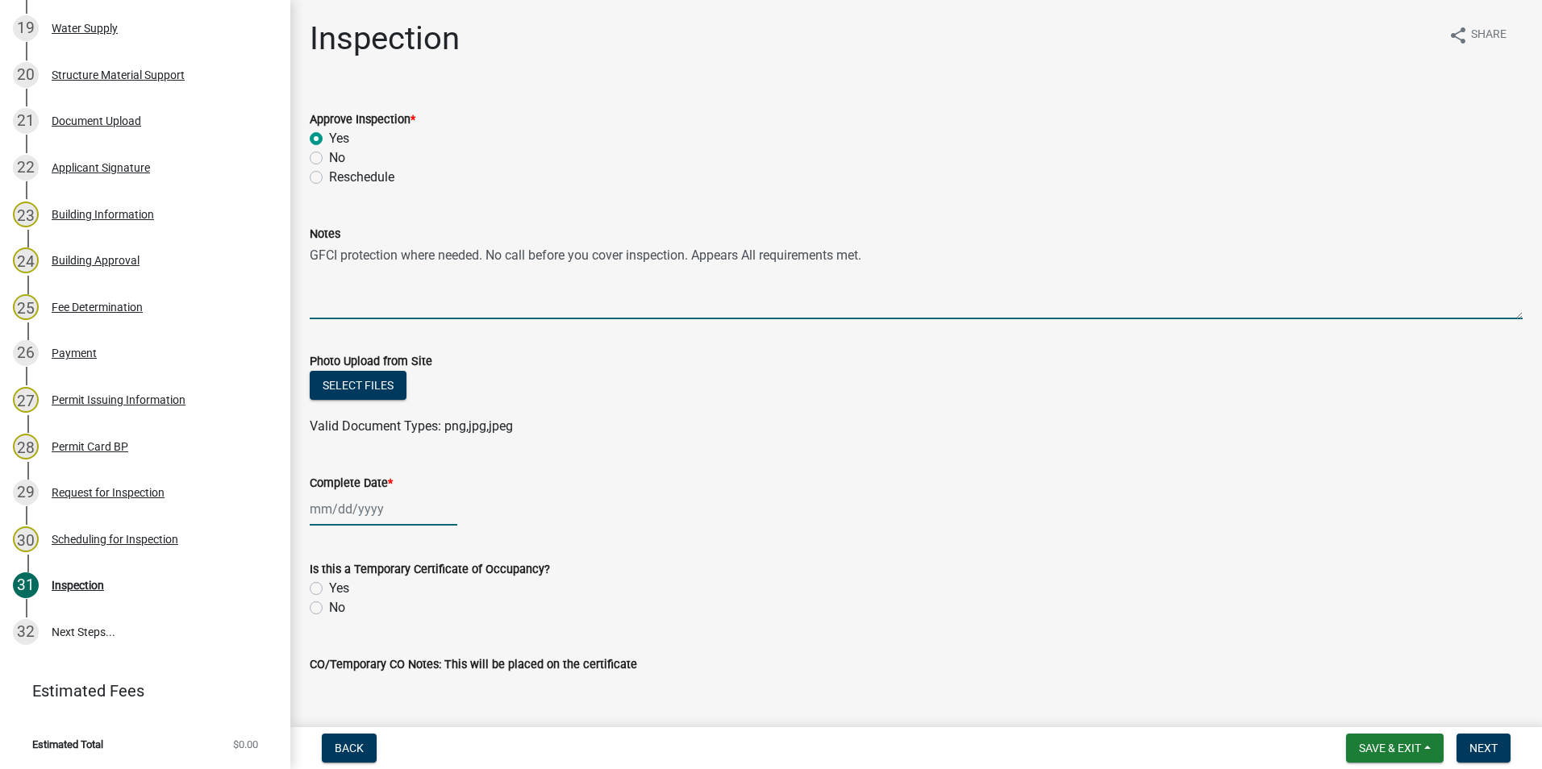
select select "9"
select select "2025"
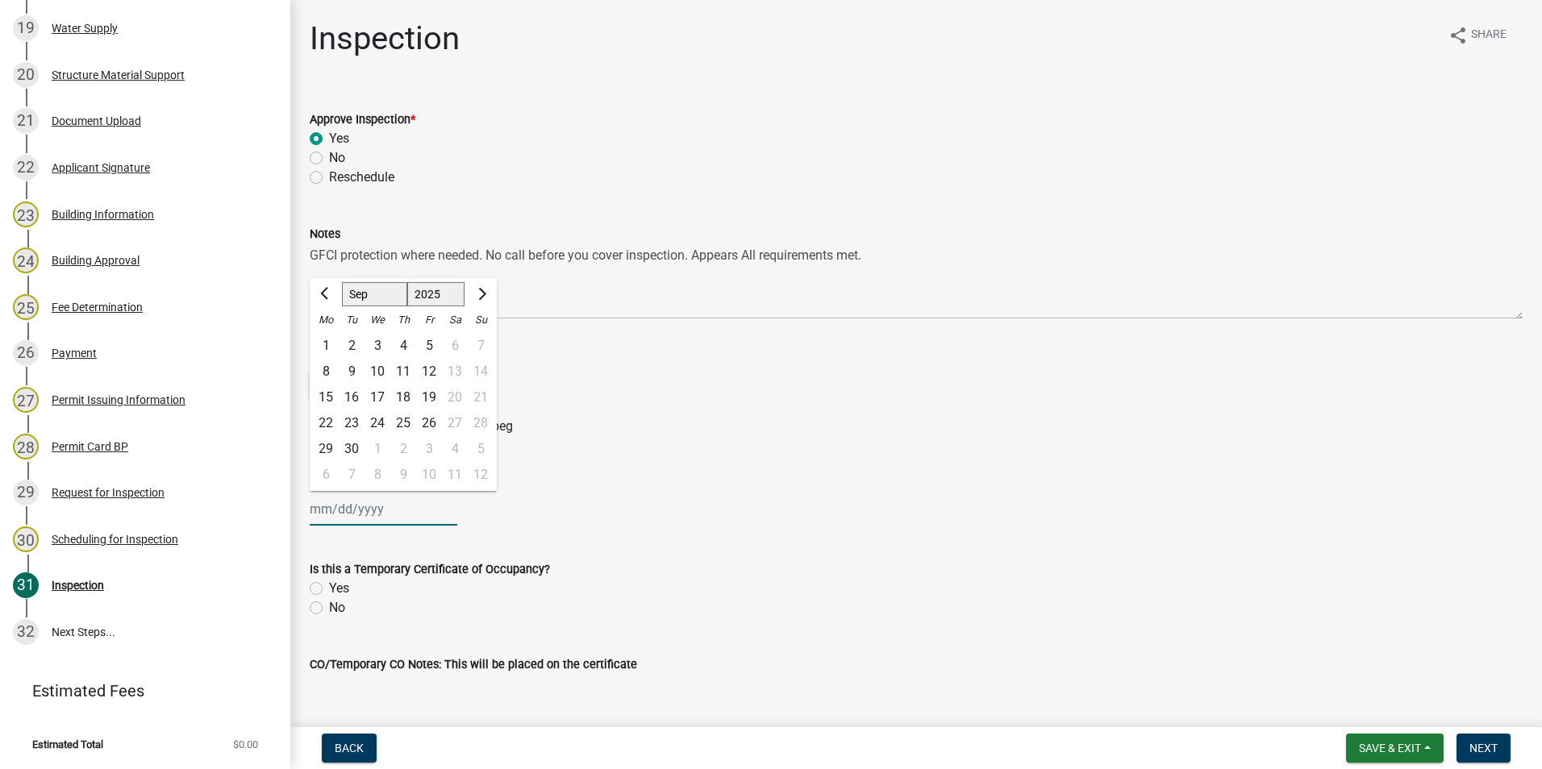
drag, startPoint x: 361, startPoint y: 510, endPoint x: 373, endPoint y: 506, distance: 11.7
click at [361, 510] on div "Jan Feb Mar Apr May Jun Jul Aug Sep Oct Nov Dec 1525 1526 1527 1528 1529 1530 1…" at bounding box center [384, 509] width 148 height 33
click at [325, 394] on div "15" at bounding box center [326, 398] width 26 height 26
type input "[DATE]"
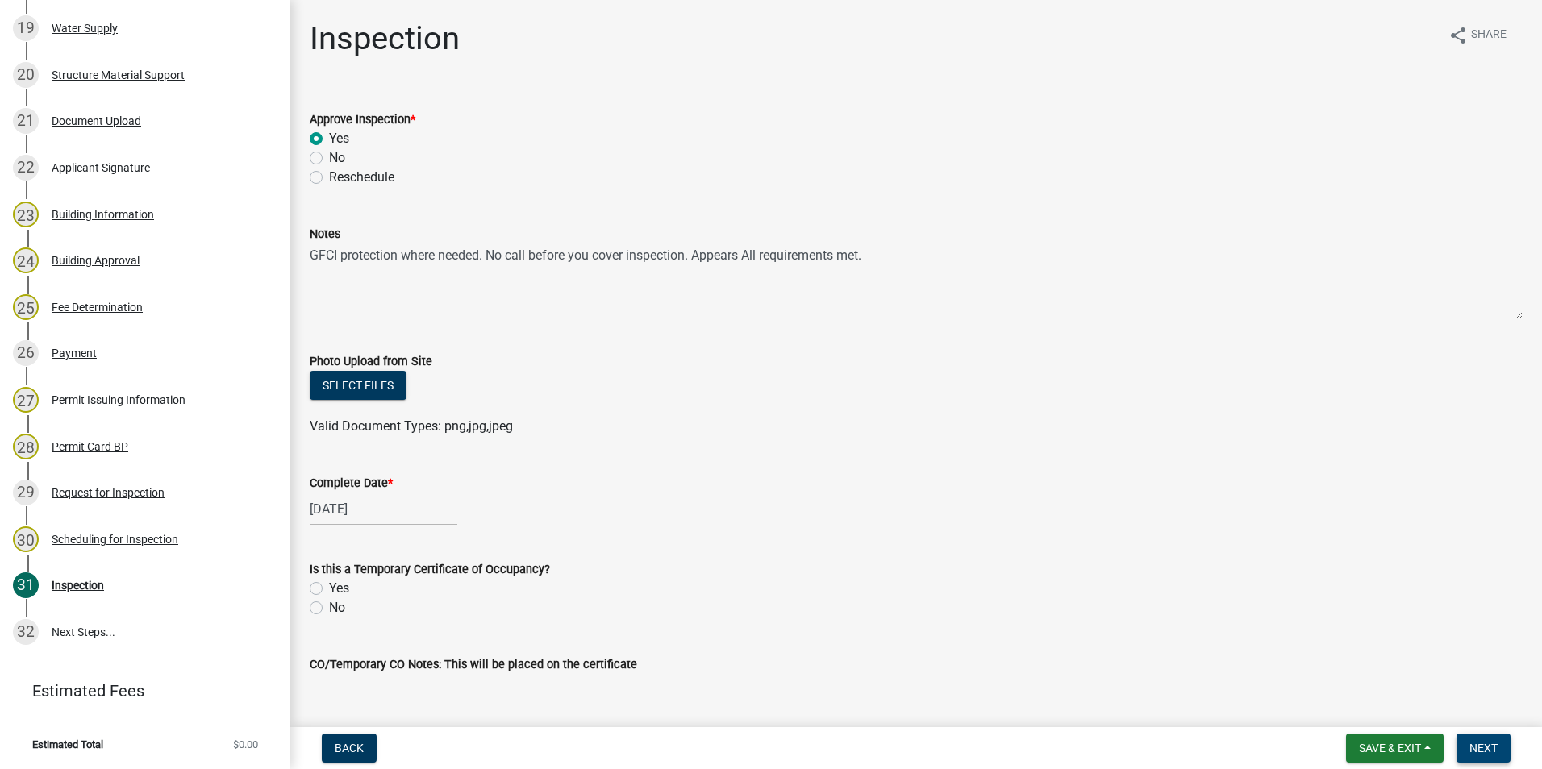
click at [1486, 748] on span "Next" at bounding box center [1483, 748] width 28 height 13
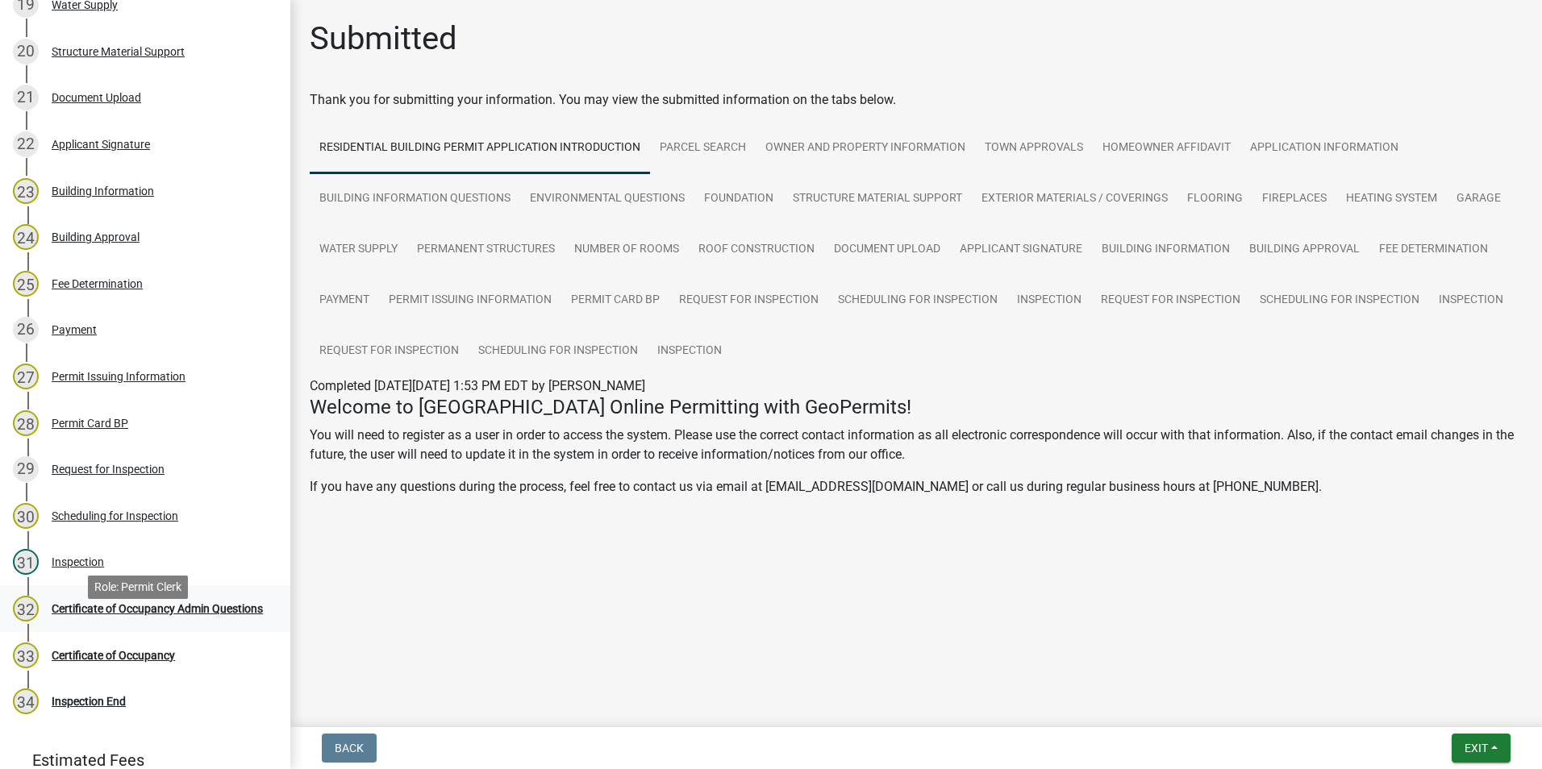
click at [168, 615] on div "Certificate of Occupancy Admin Questions" at bounding box center [157, 608] width 211 height 11
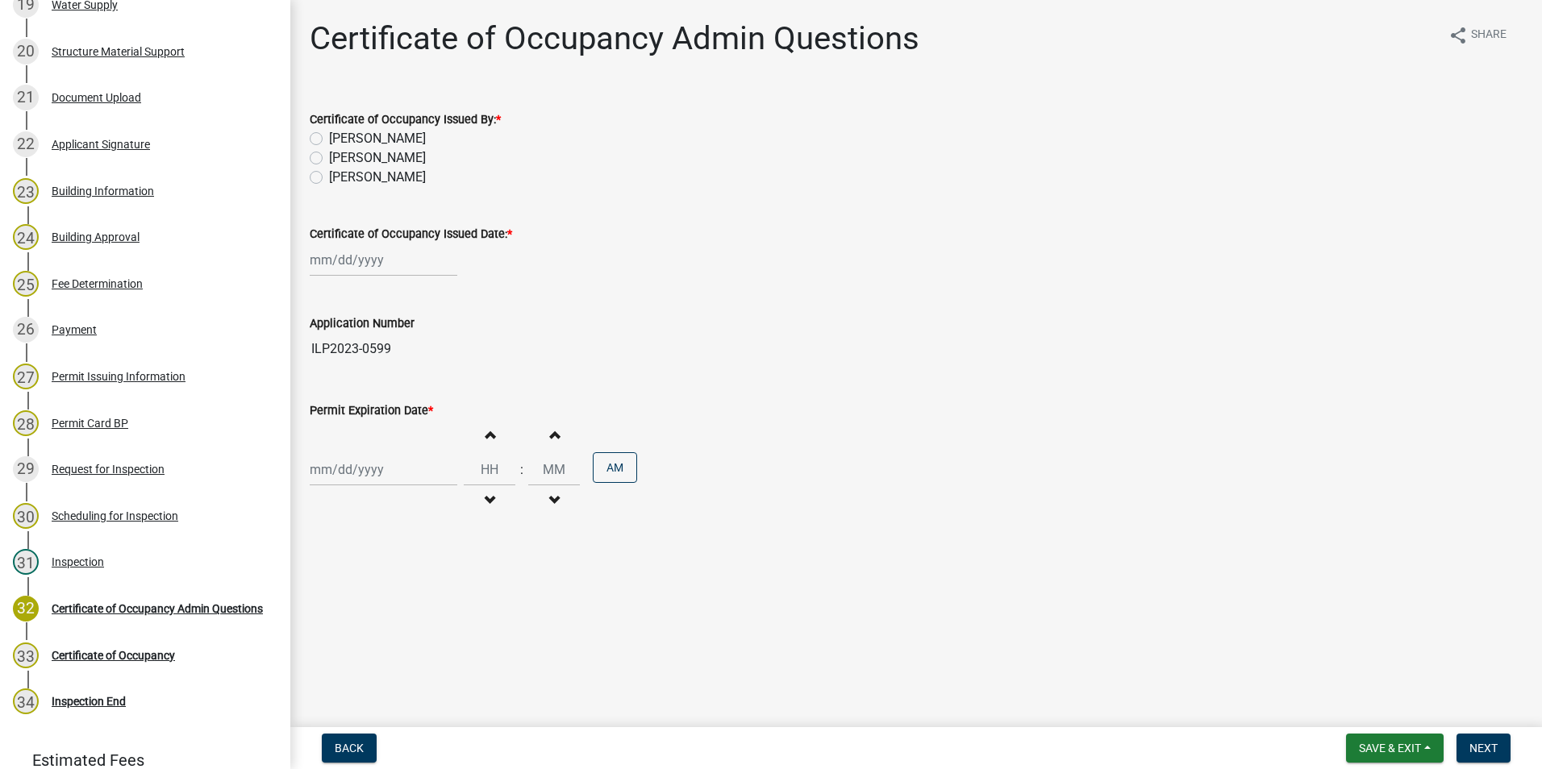
click at [329, 162] on label "Nicole Bailey" at bounding box center [377, 157] width 97 height 19
click at [329, 159] on input "Nicole Bailey" at bounding box center [334, 153] width 10 height 10
radio input "true"
select select "9"
select select "2025"
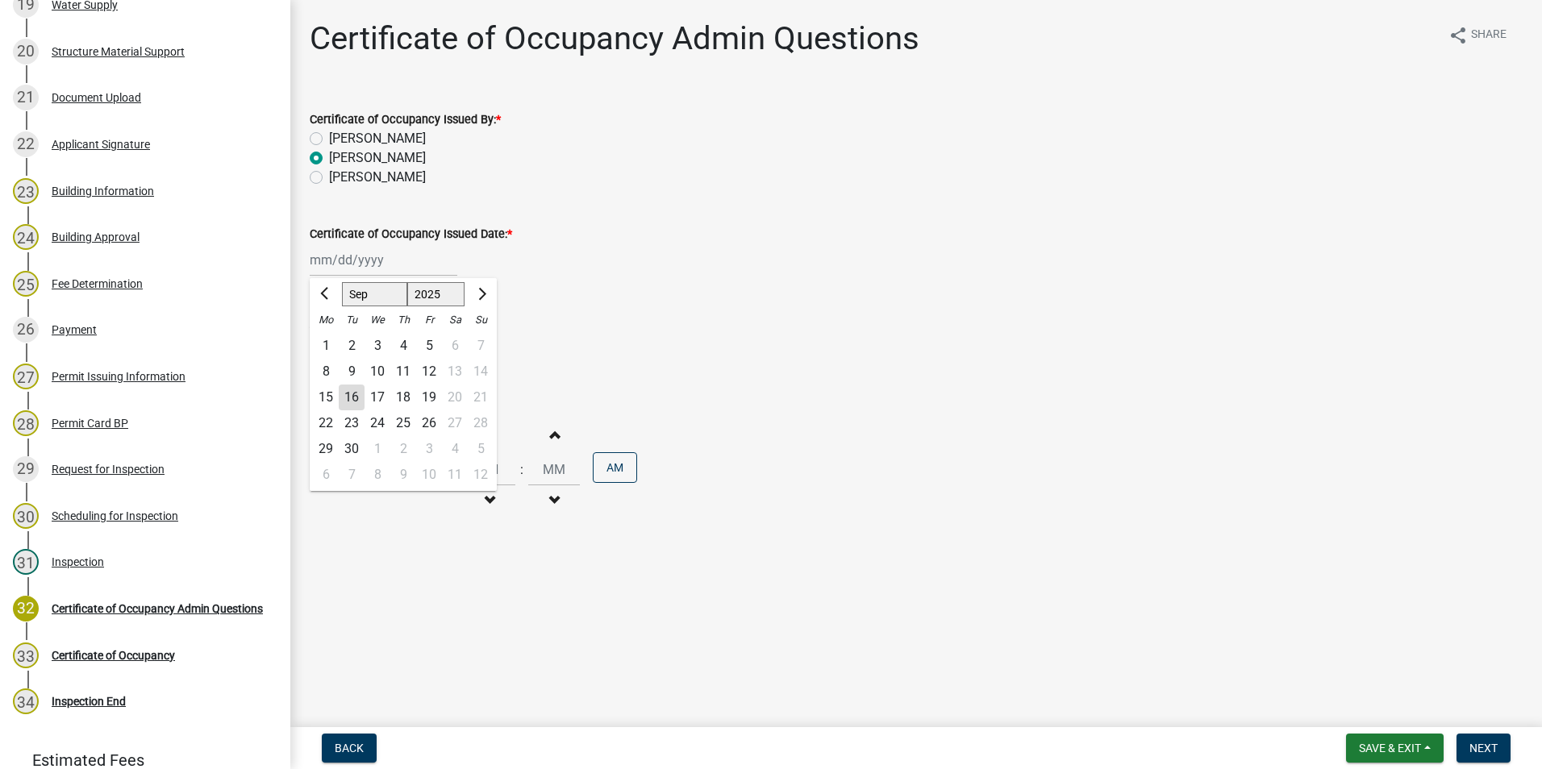
click at [342, 268] on div "Jan Feb Mar Apr May Jun Jul Aug Sep Oct Nov Dec 1525 1526 1527 1528 1529 1530 1…" at bounding box center [384, 260] width 148 height 33
click at [328, 399] on div "15" at bounding box center [326, 398] width 26 height 26
type input "[DATE]"
click at [335, 469] on div at bounding box center [384, 469] width 148 height 33
select select "9"
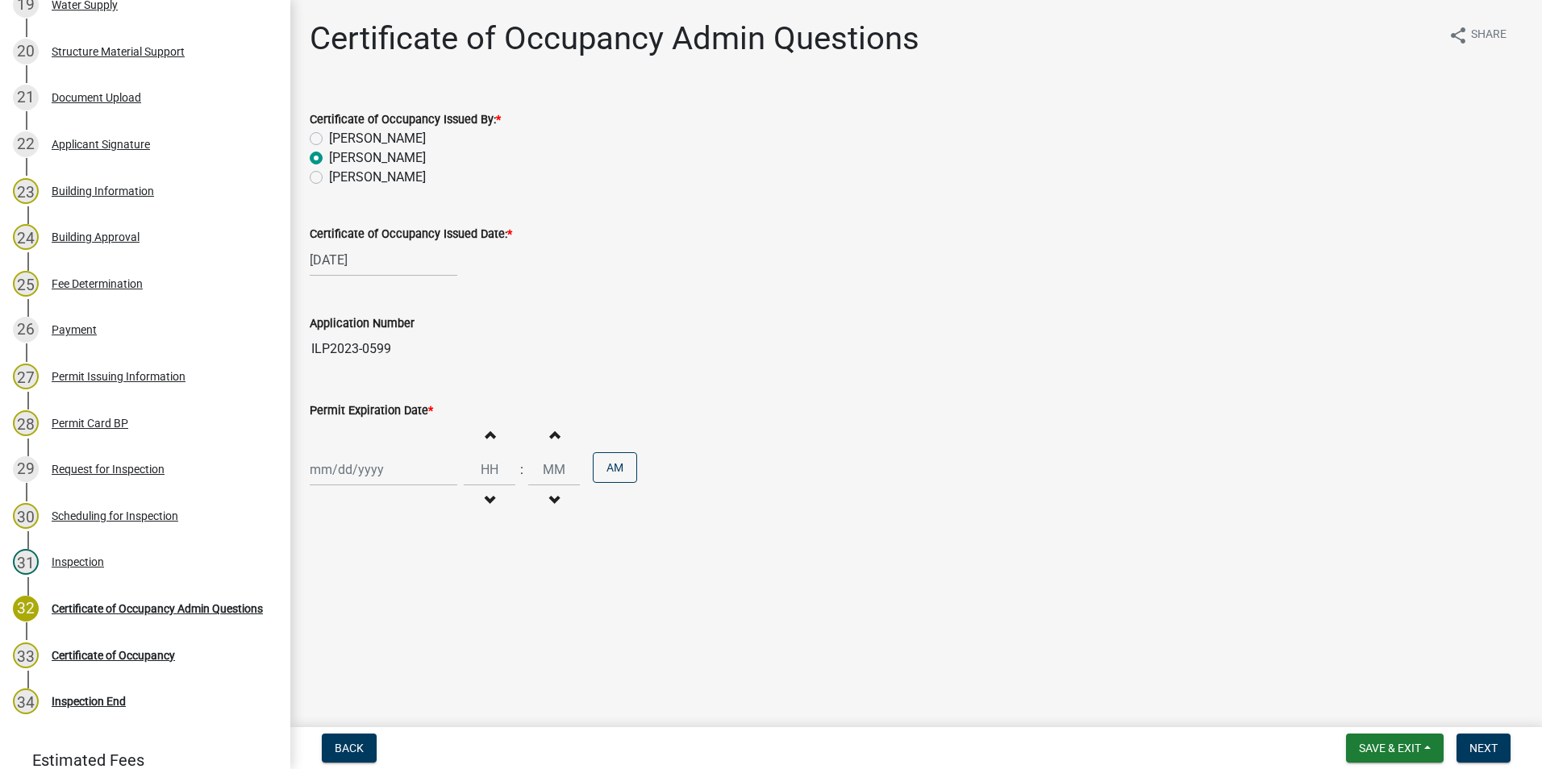
select select "2025"
drag, startPoint x: 323, startPoint y: 603, endPoint x: 337, endPoint y: 592, distance: 17.8
click at [324, 599] on div "15" at bounding box center [326, 607] width 26 height 26
type input "[DATE]"
click at [1487, 743] on span "Next" at bounding box center [1483, 748] width 28 height 13
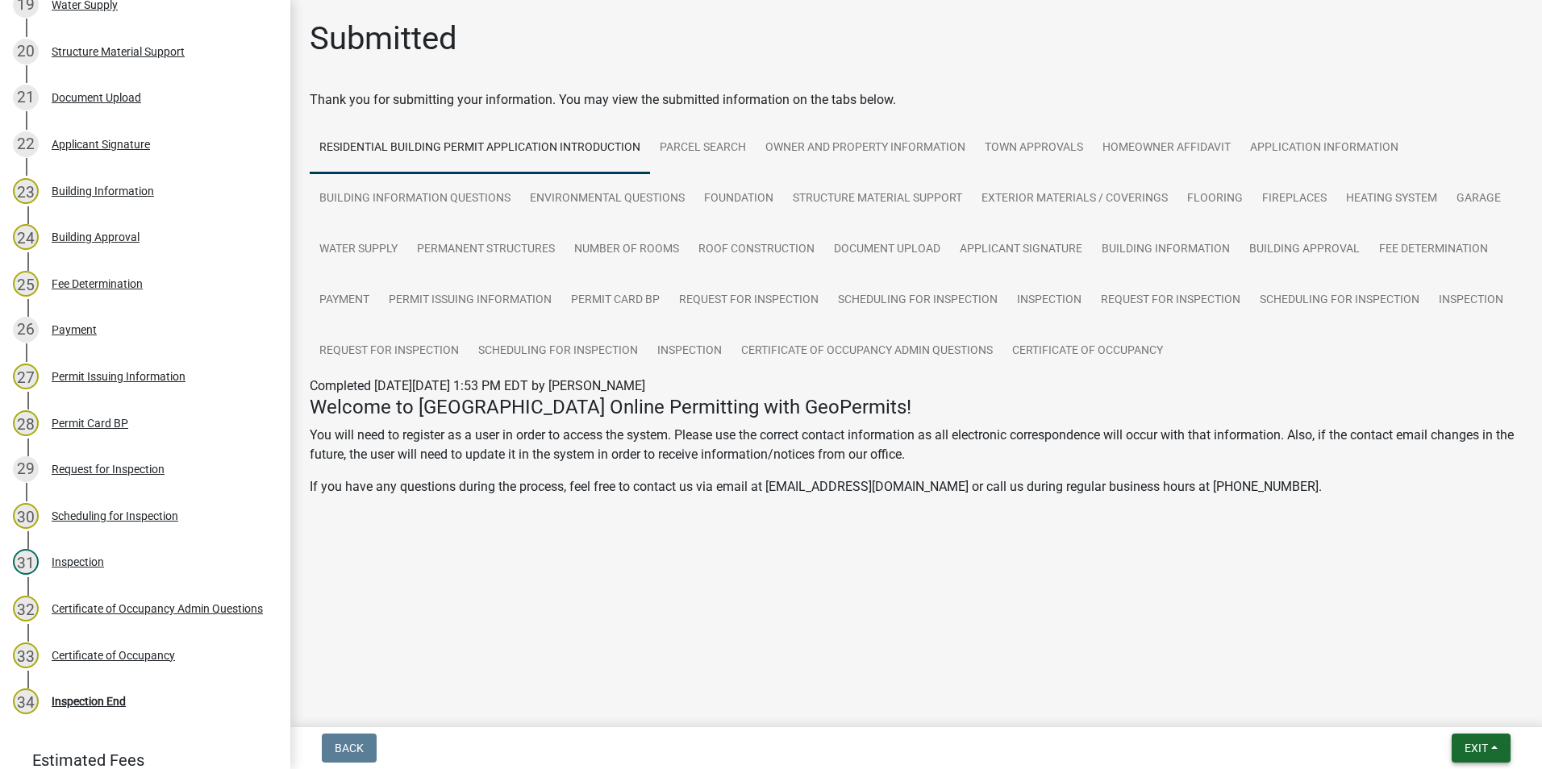
click at [1472, 745] on span "Exit" at bounding box center [1476, 748] width 23 height 13
click at [1445, 702] on button "Save & Exit" at bounding box center [1446, 706] width 129 height 39
